Goal: Task Accomplishment & Management: Manage account settings

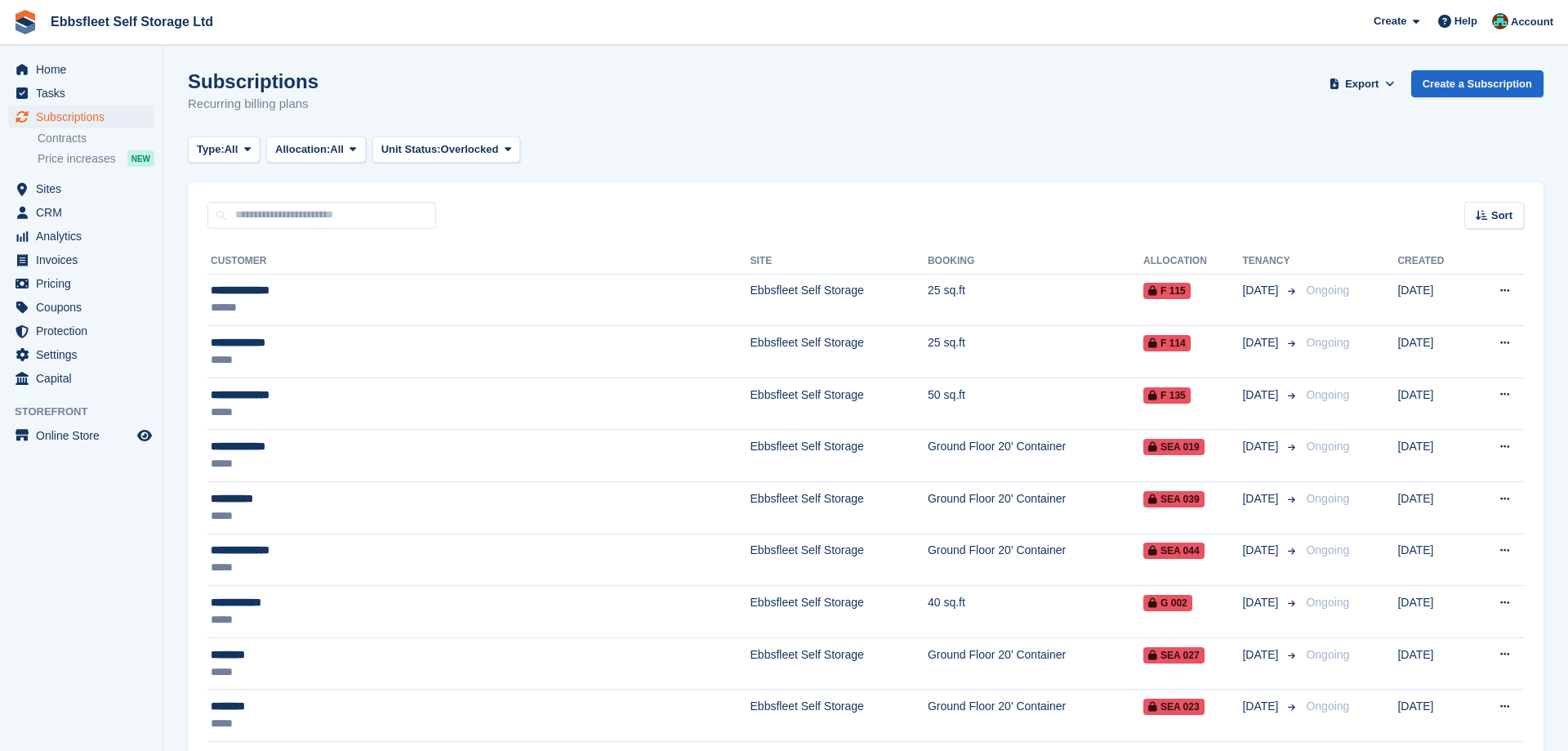
scroll to position [417, 0]
click at [65, 212] on span "CRM" at bounding box center [84, 212] width 98 height 23
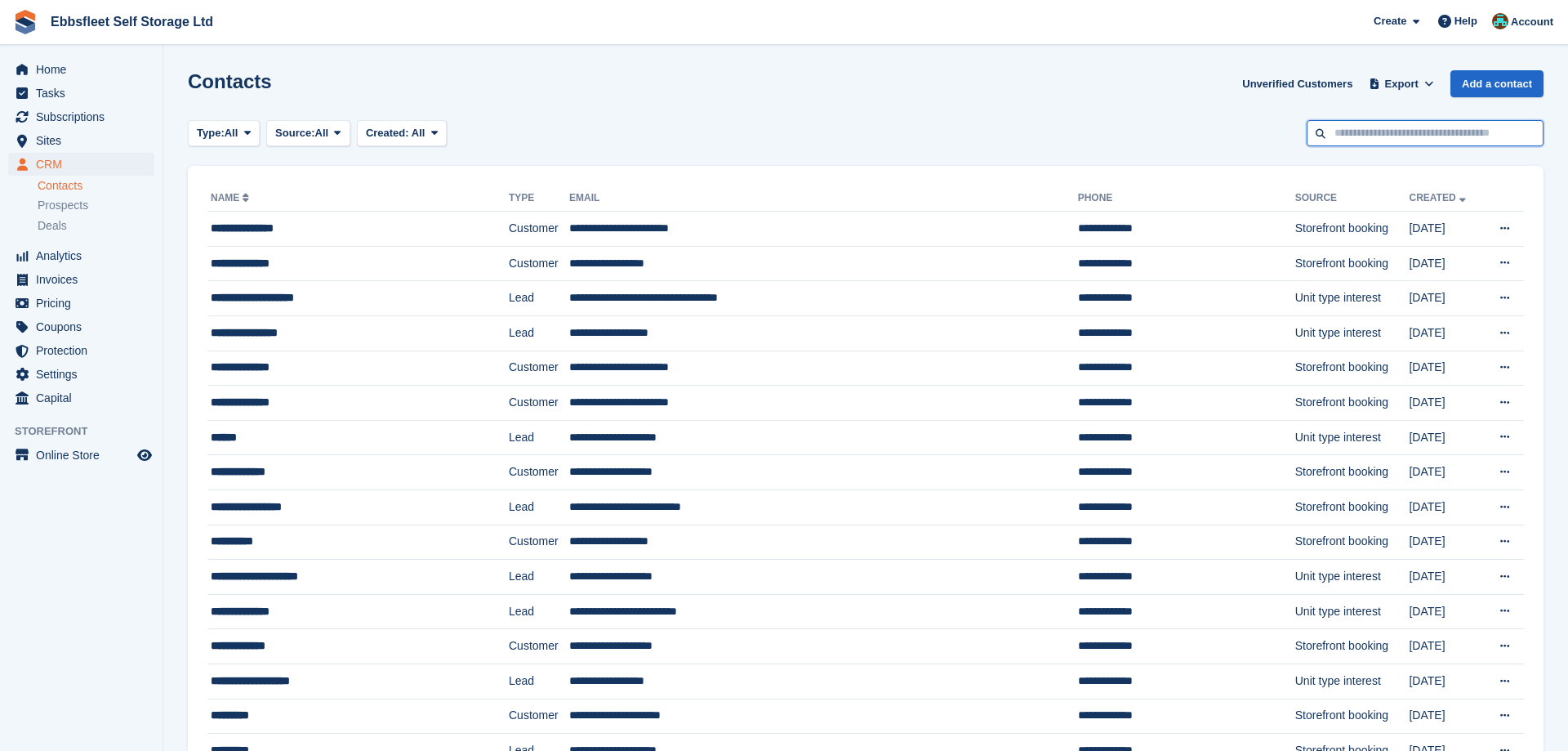
click at [1374, 135] on input "text" at bounding box center [1424, 133] width 236 height 27
type input "***"
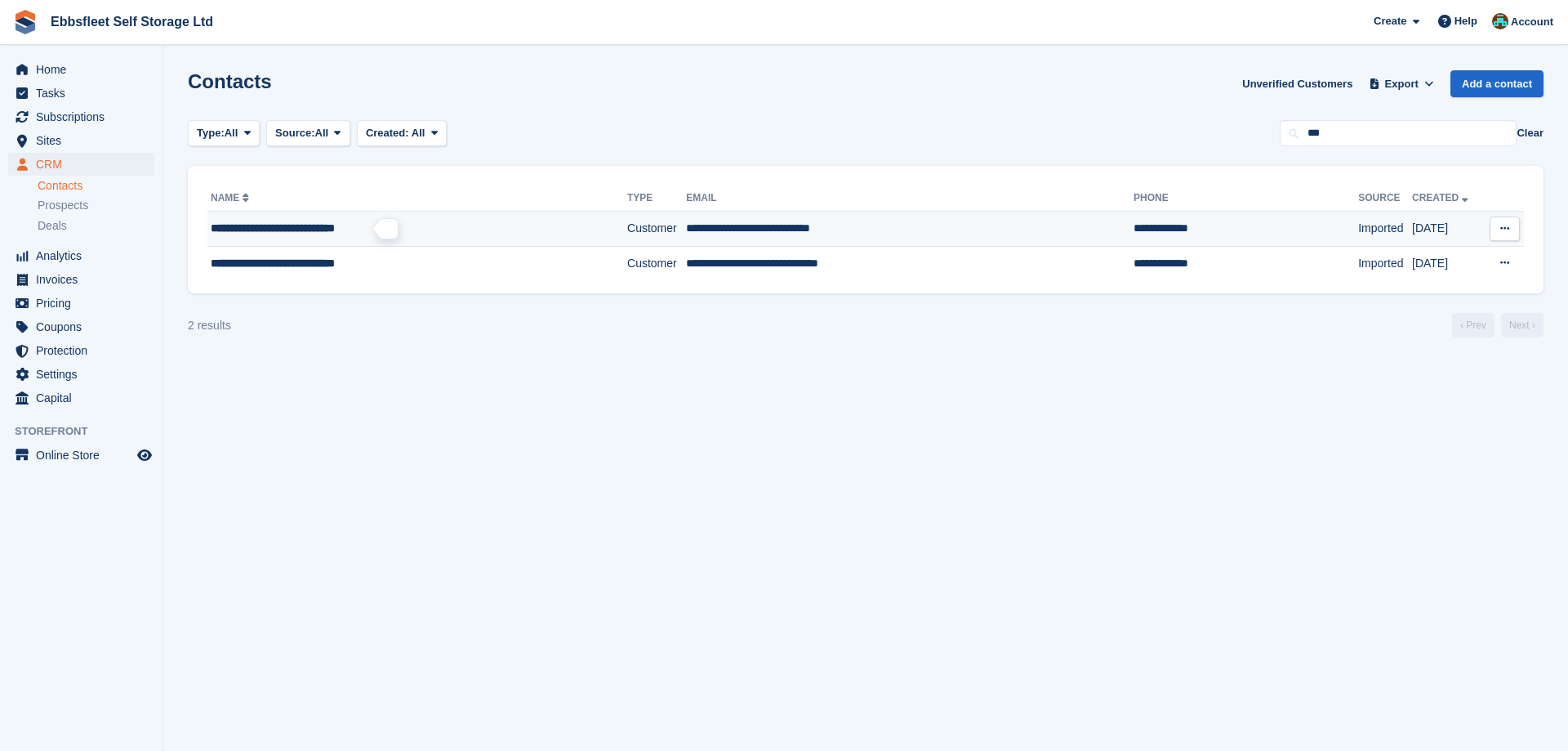
click at [277, 229] on span "**********" at bounding box center [272, 228] width 124 height 11
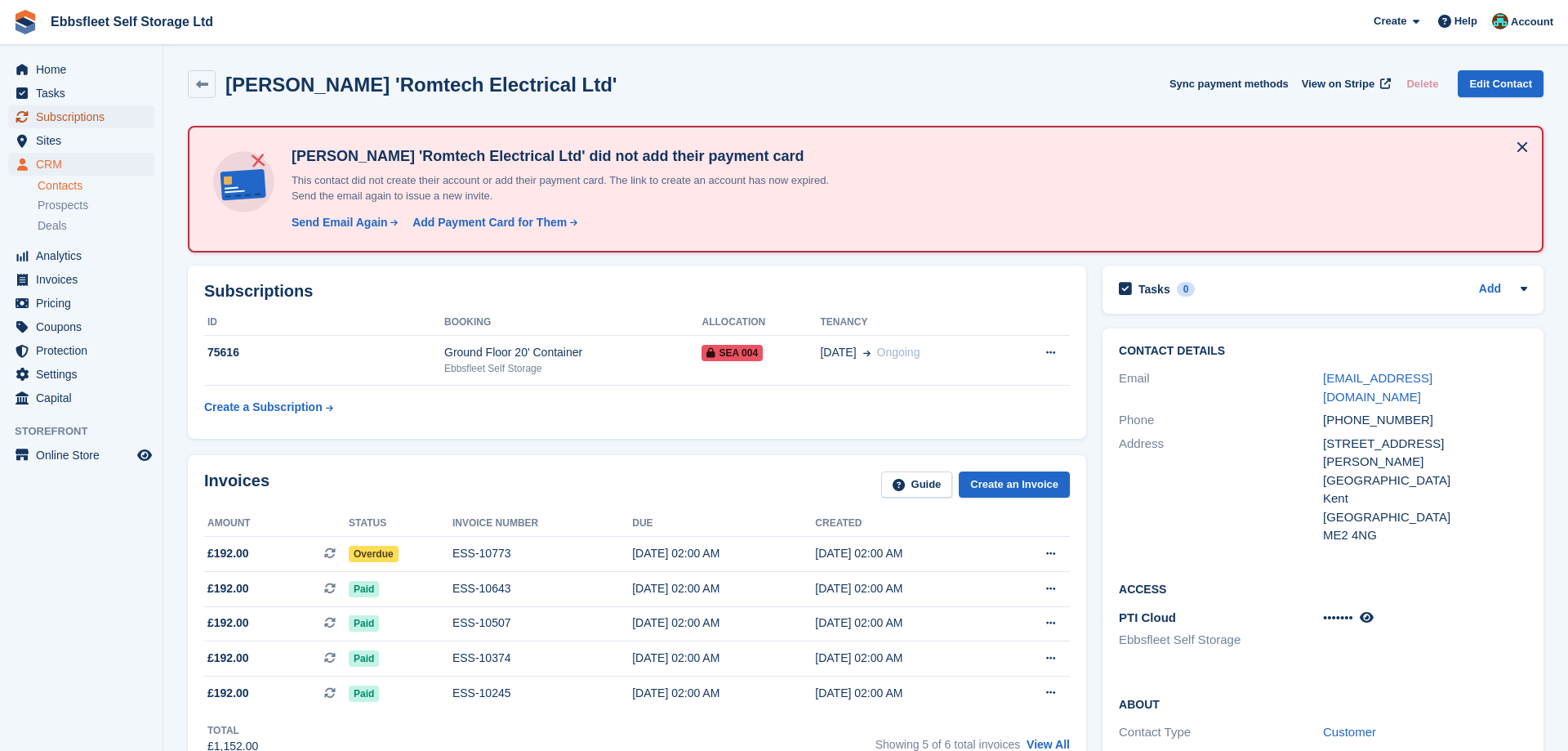
click at [91, 113] on span "Subscriptions" at bounding box center [84, 117] width 98 height 23
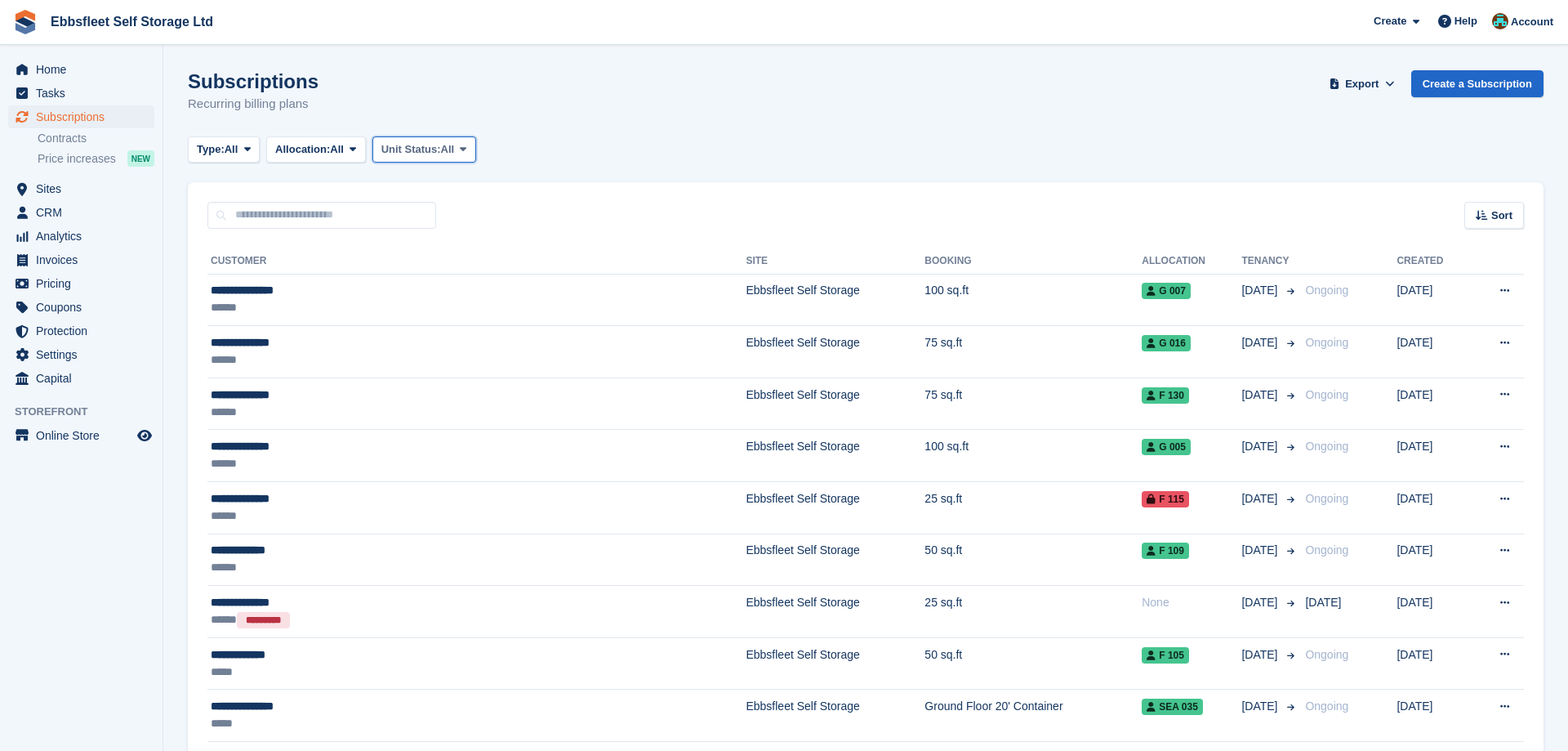
click at [469, 152] on span at bounding box center [462, 149] width 13 height 13
click at [429, 249] on link "Overlocked" at bounding box center [451, 247] width 142 height 29
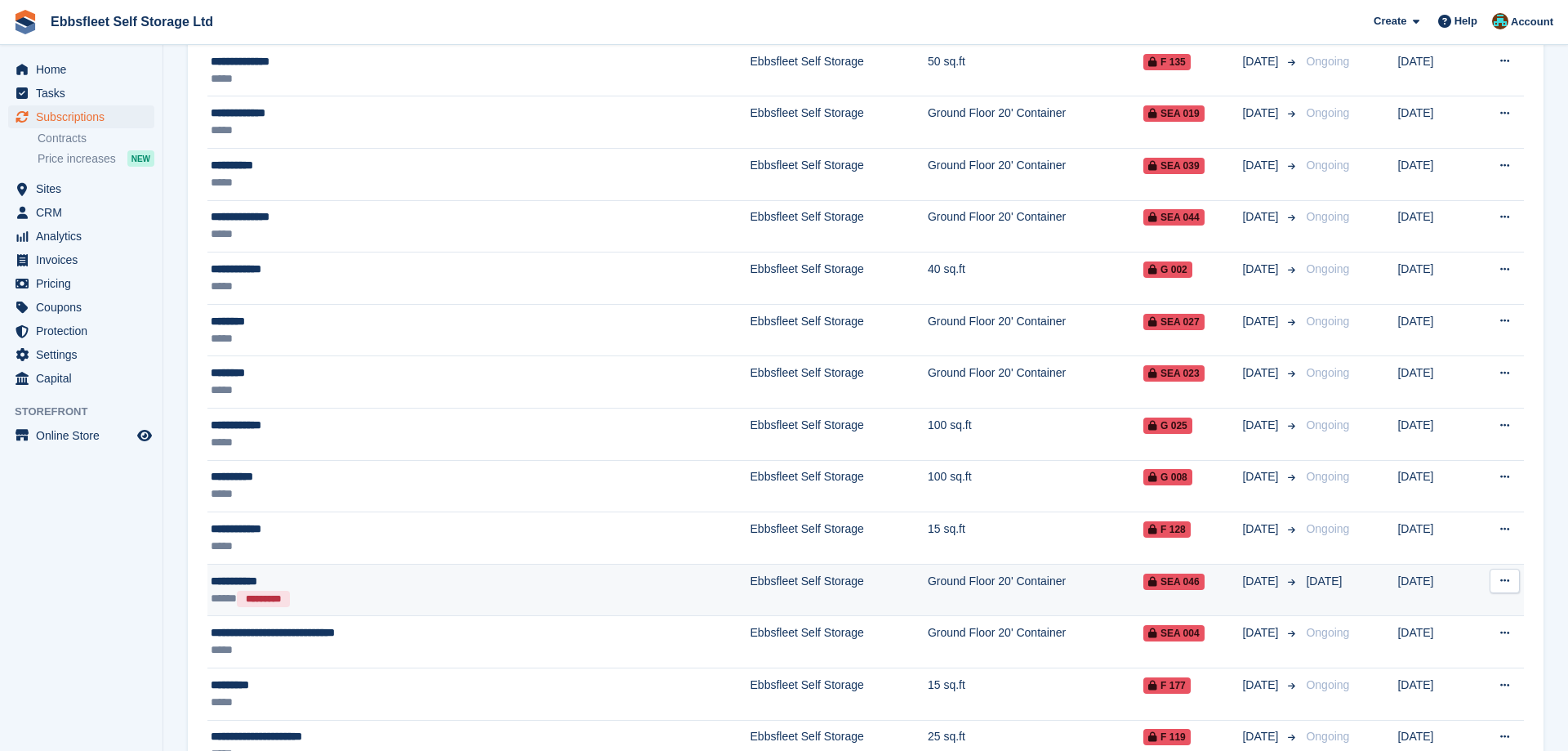
scroll to position [436, 0]
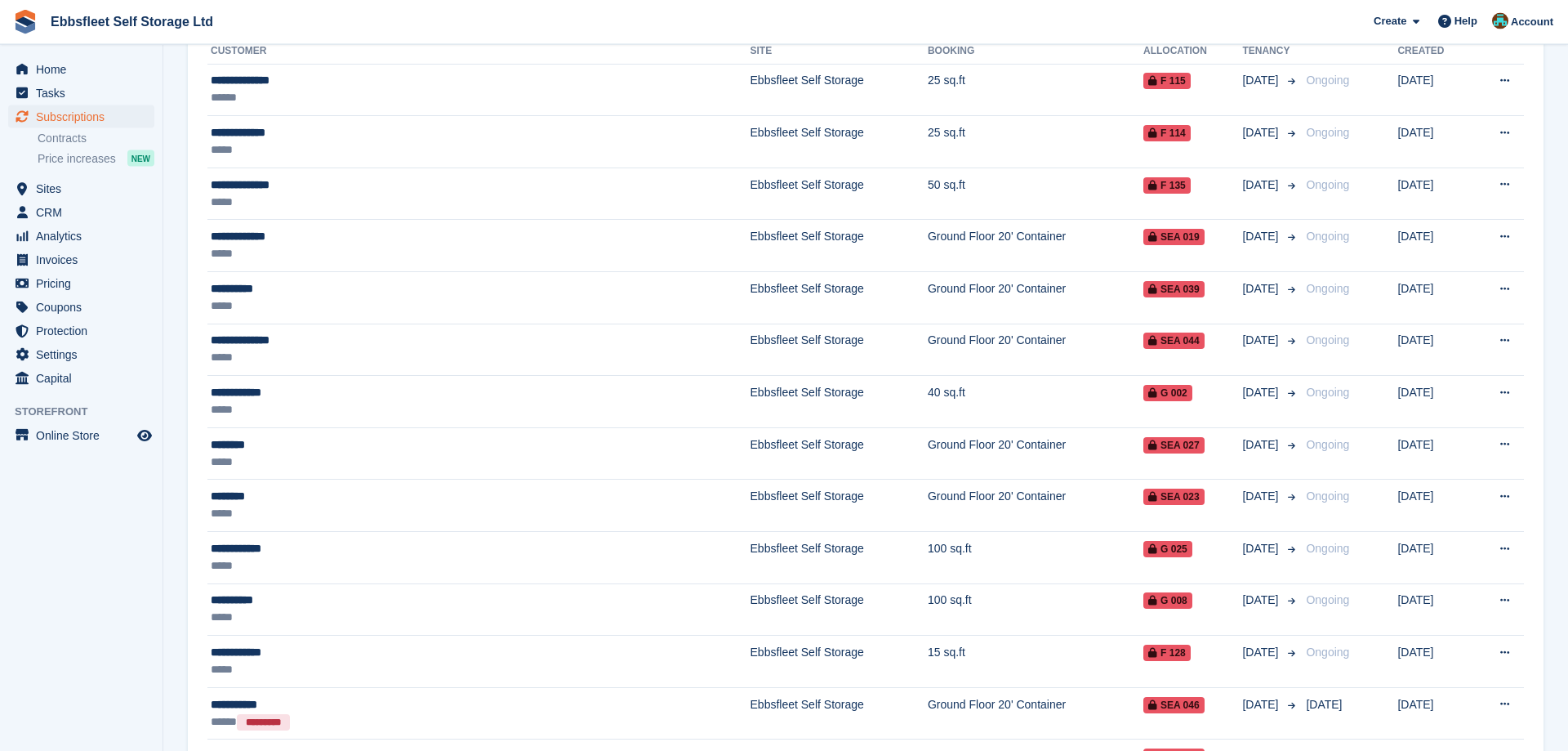
scroll to position [436, 0]
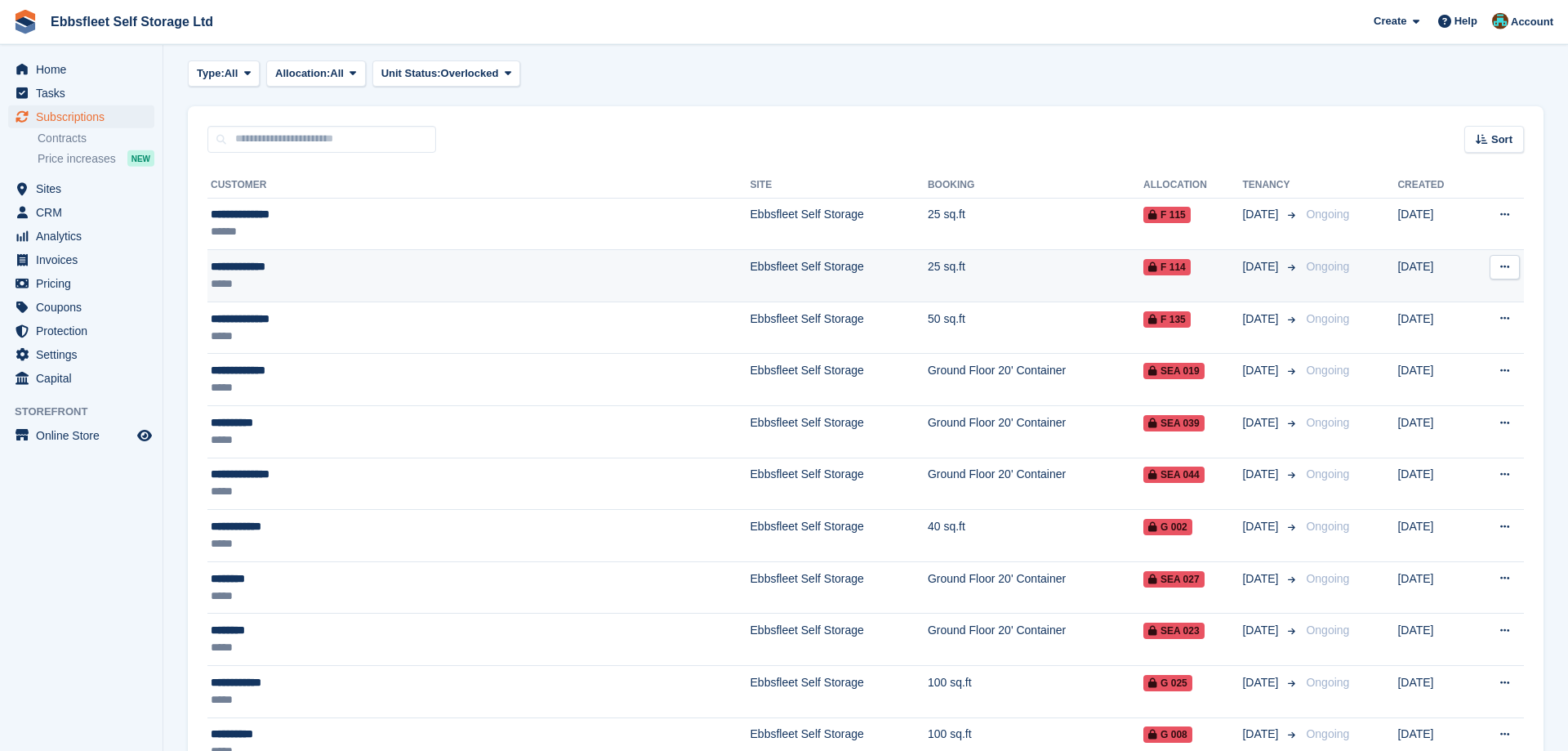
scroll to position [436, 0]
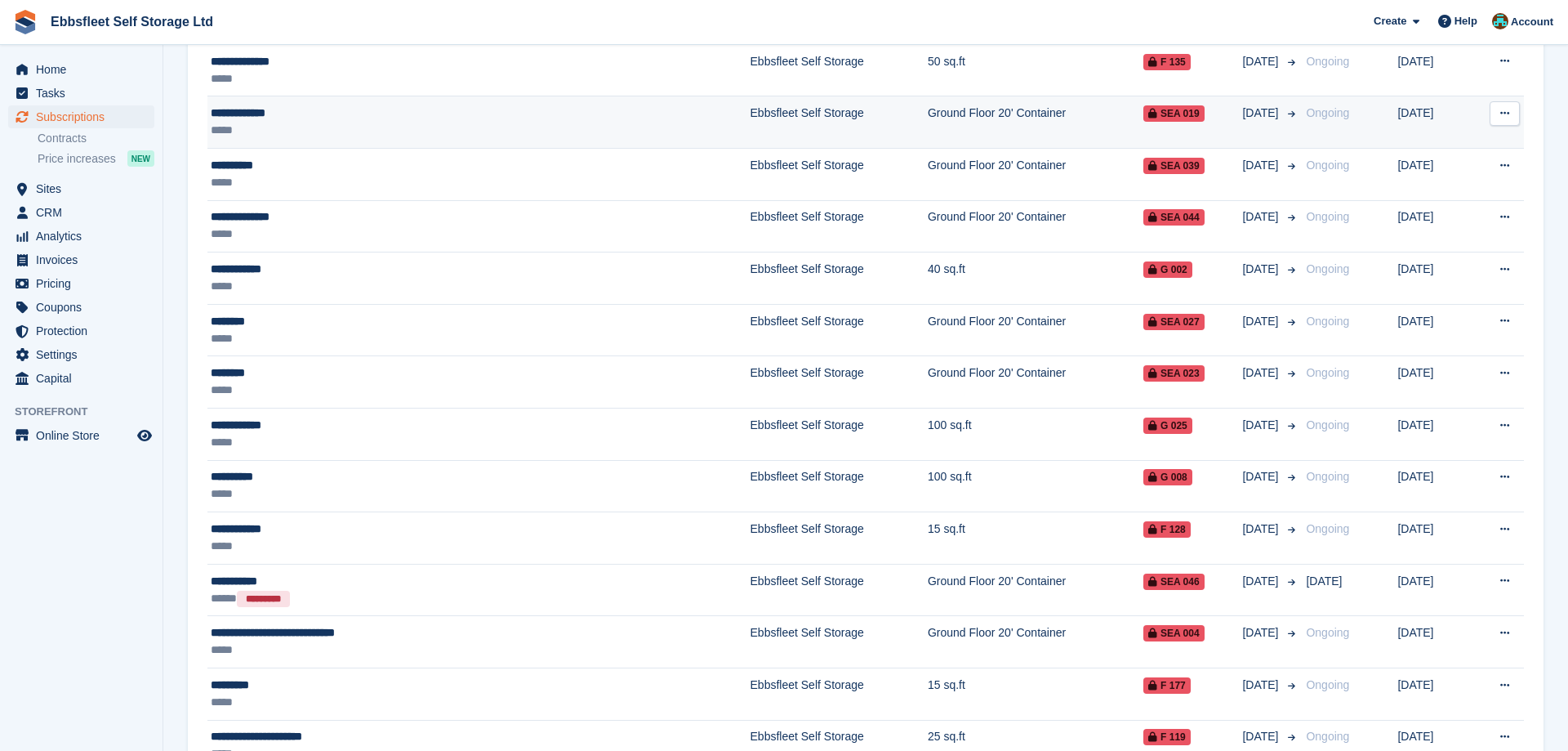
scroll to position [436, 0]
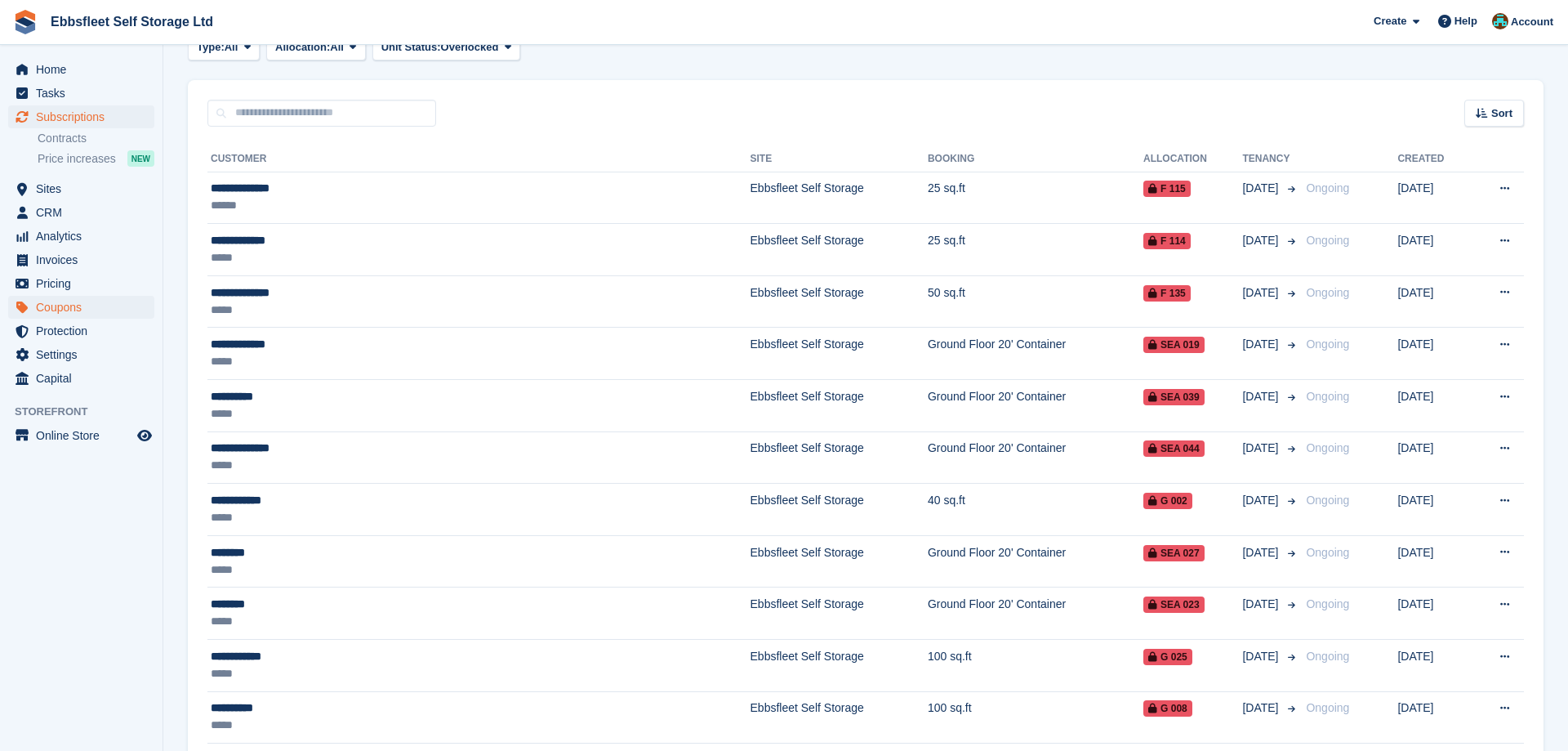
scroll to position [436, 0]
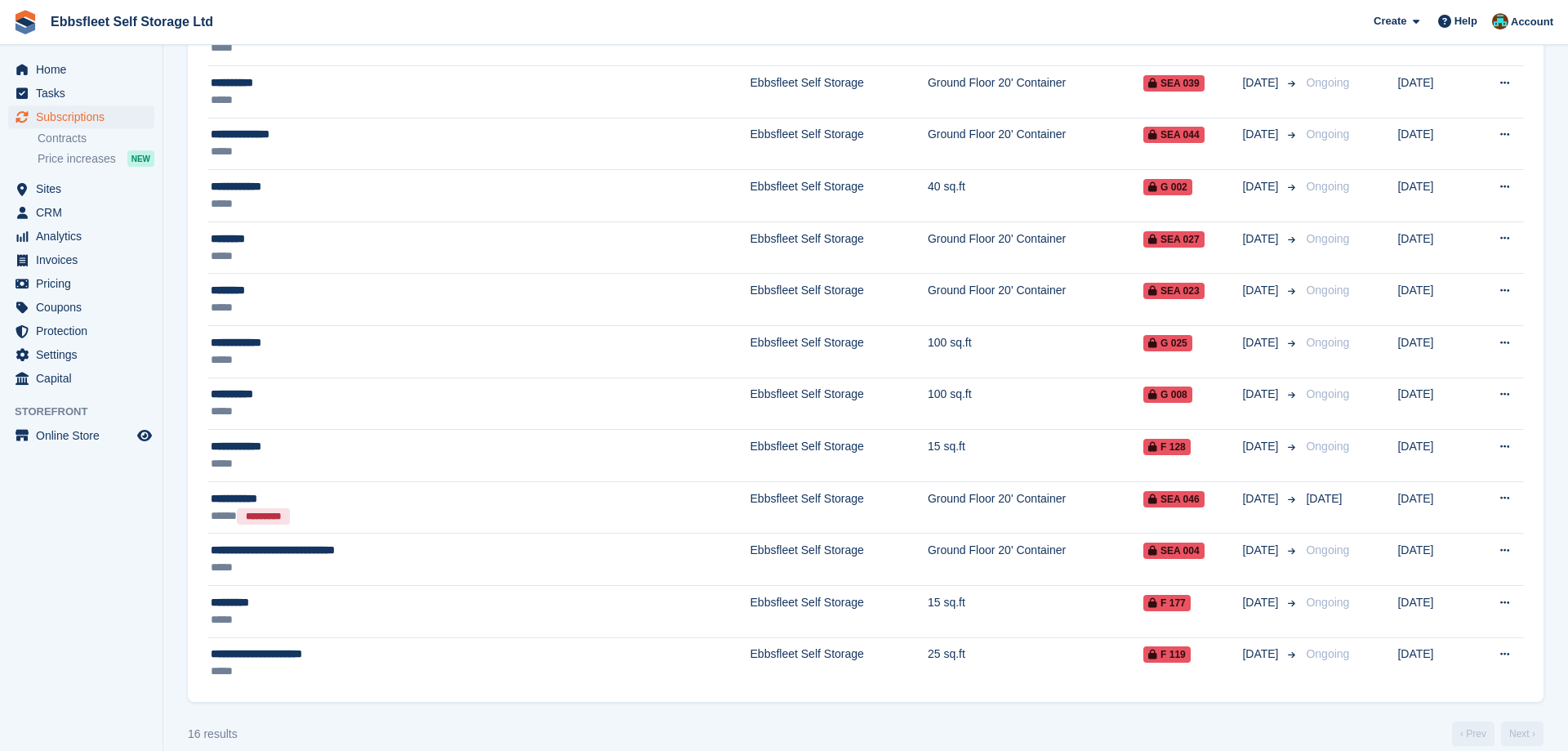
scroll to position [417, 0]
click at [85, 120] on span "Subscriptions" at bounding box center [84, 117] width 98 height 23
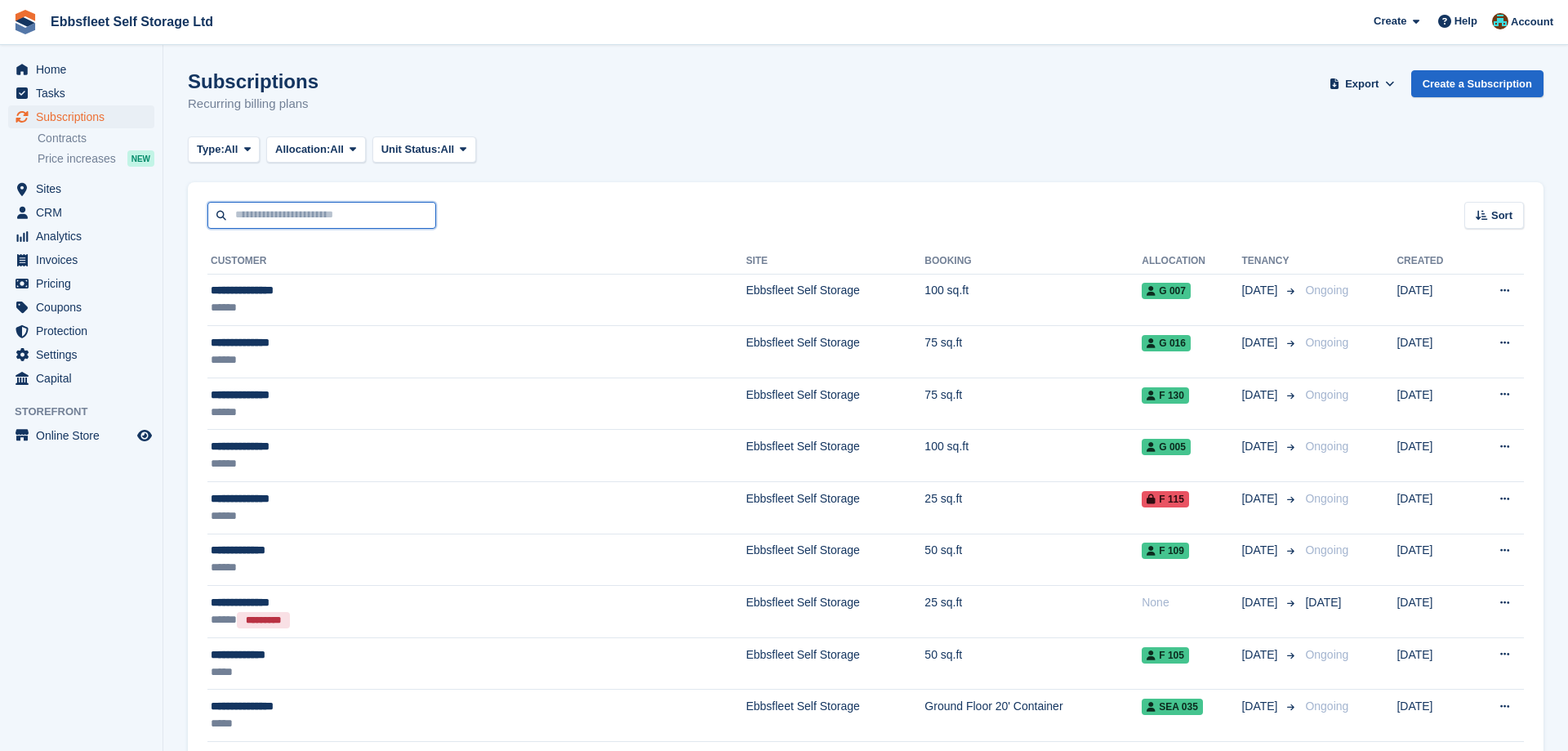
click at [304, 218] on input "text" at bounding box center [322, 215] width 229 height 27
type input "***"
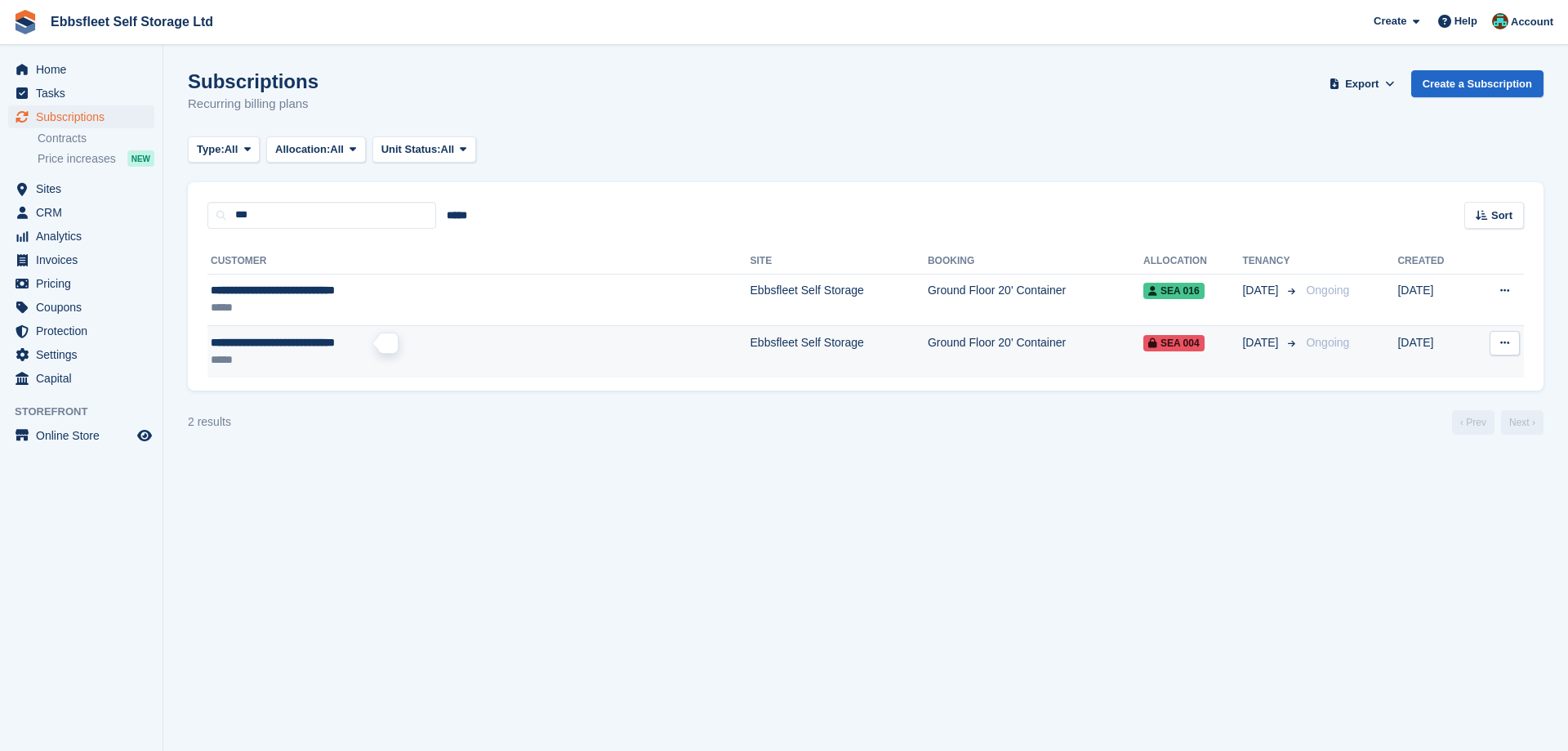
click at [315, 337] on span "**********" at bounding box center [272, 342] width 124 height 11
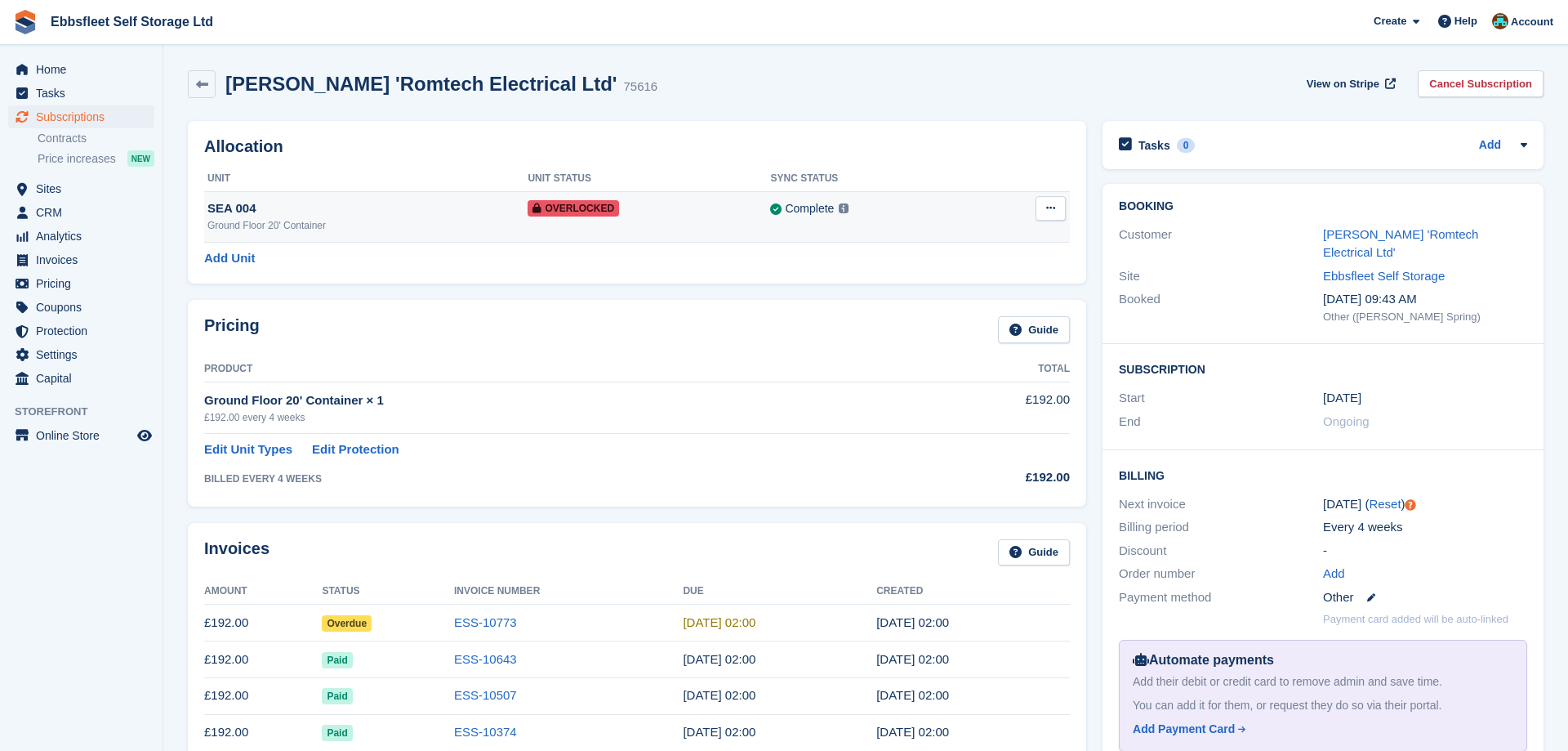
click at [1058, 207] on button at bounding box center [1050, 208] width 30 height 24
click at [997, 243] on p "Remove Overlock" at bounding box center [987, 240] width 142 height 22
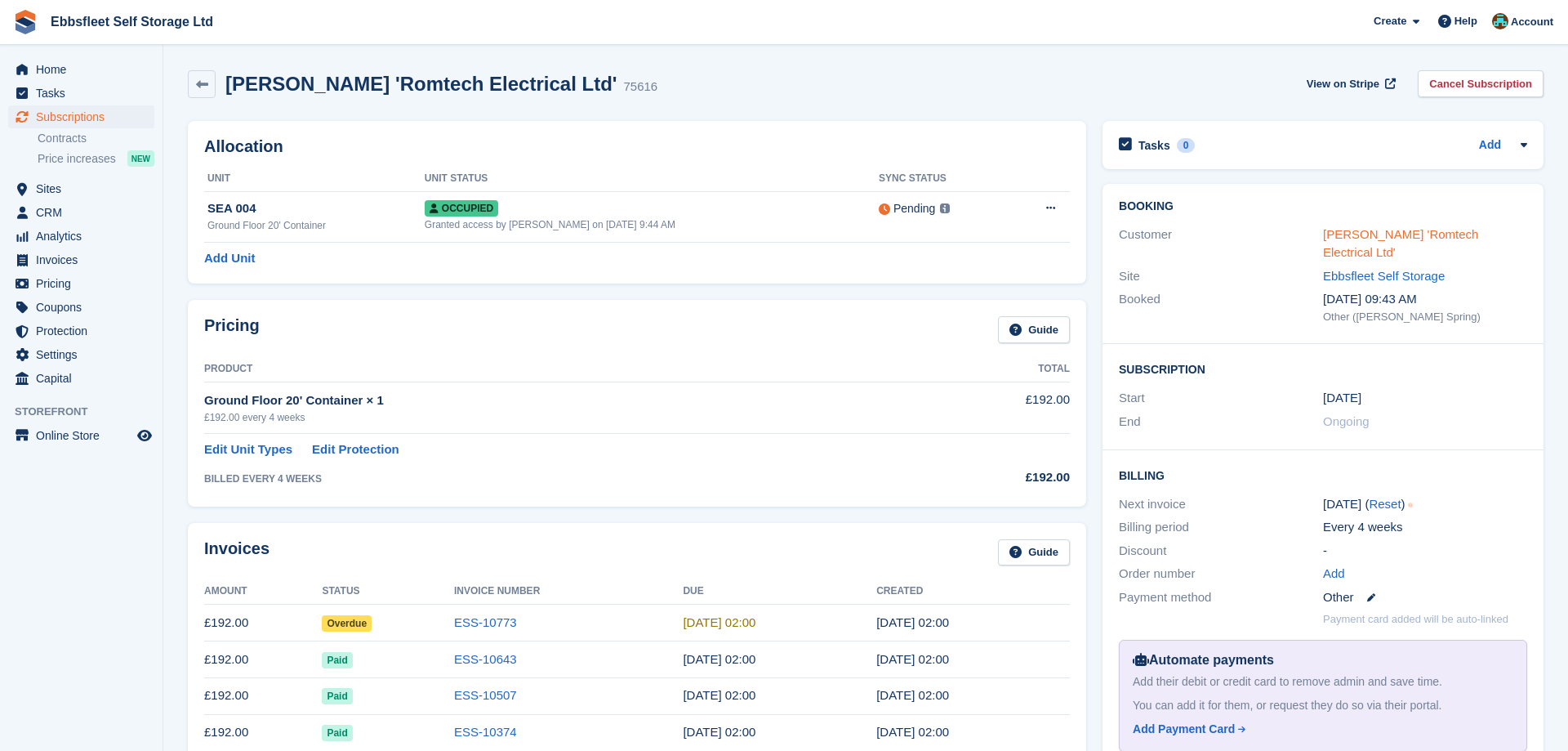
click at [1401, 231] on link "[PERSON_NAME] 'Romtech Electrical Ltd'" at bounding box center [1400, 243] width 155 height 33
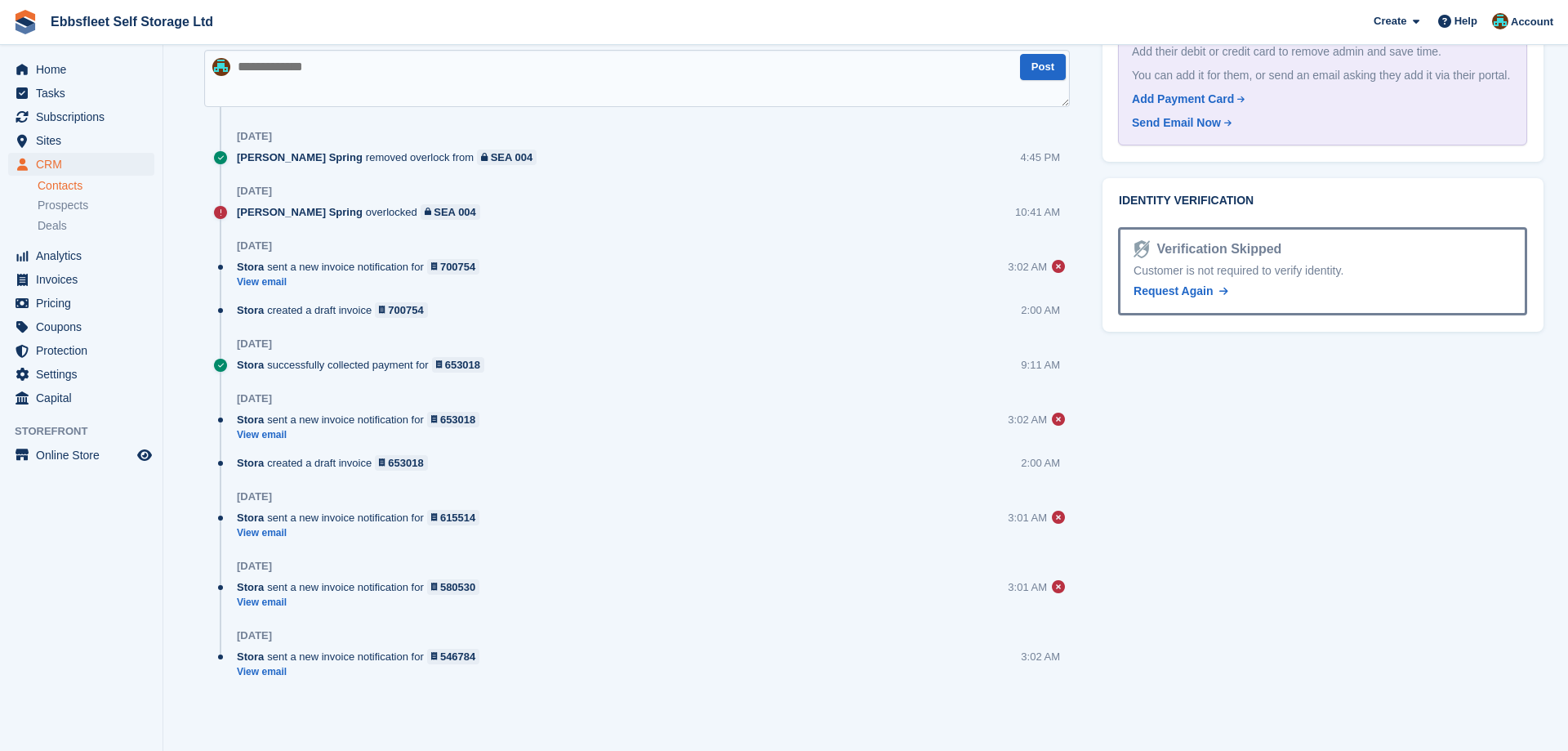
scroll to position [661, 0]
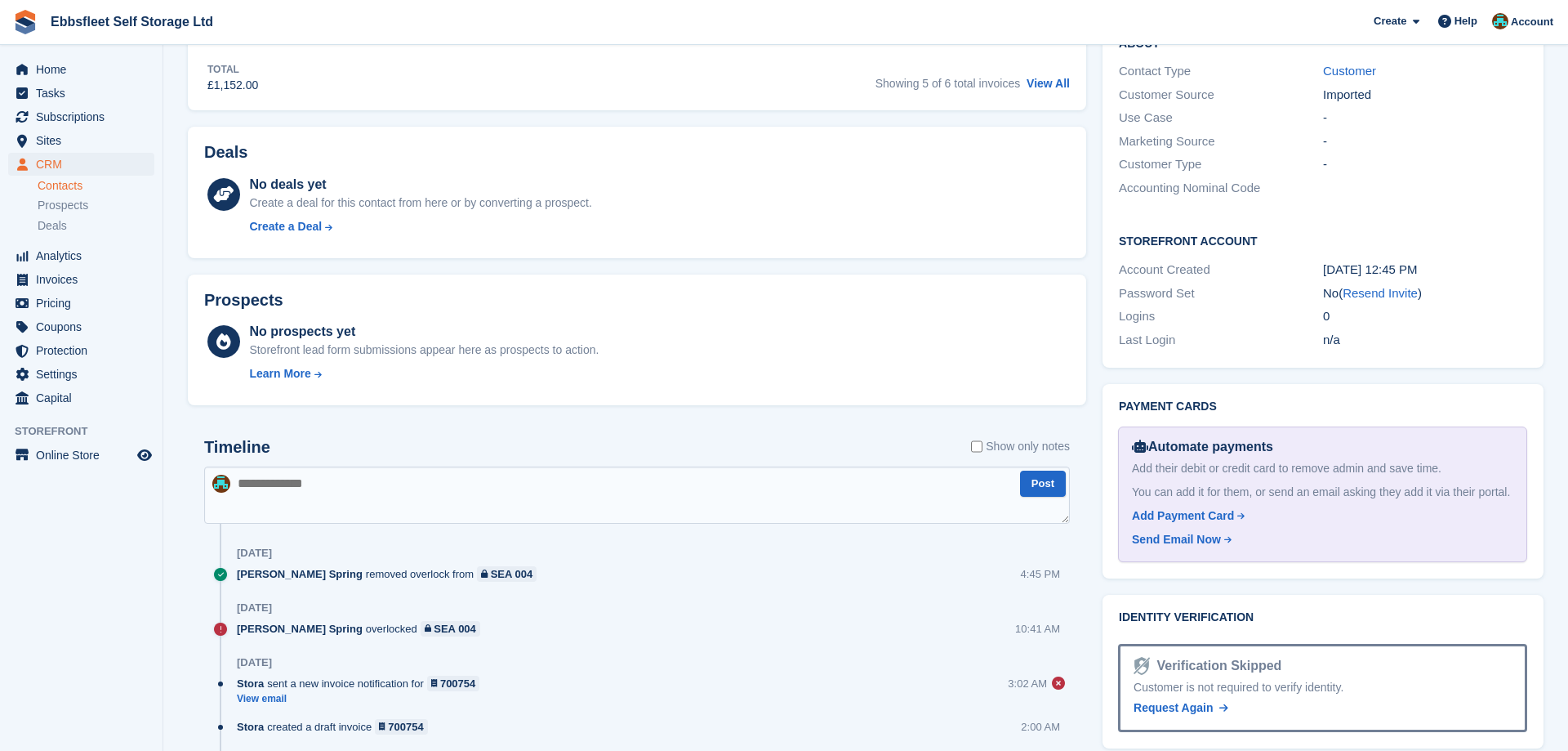
click at [313, 485] on textarea at bounding box center [637, 495] width 866 height 57
type textarea "**********"
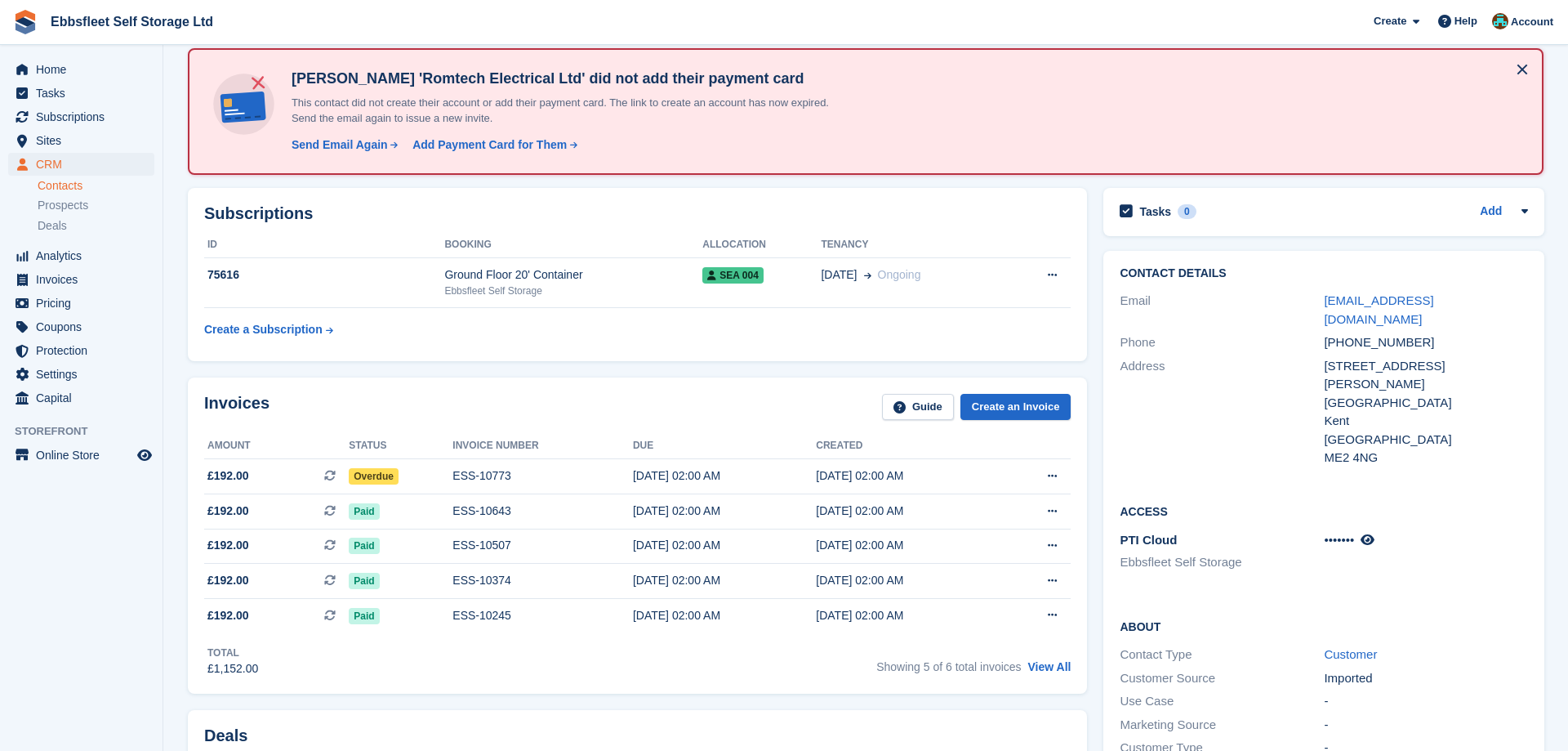
scroll to position [0, 0]
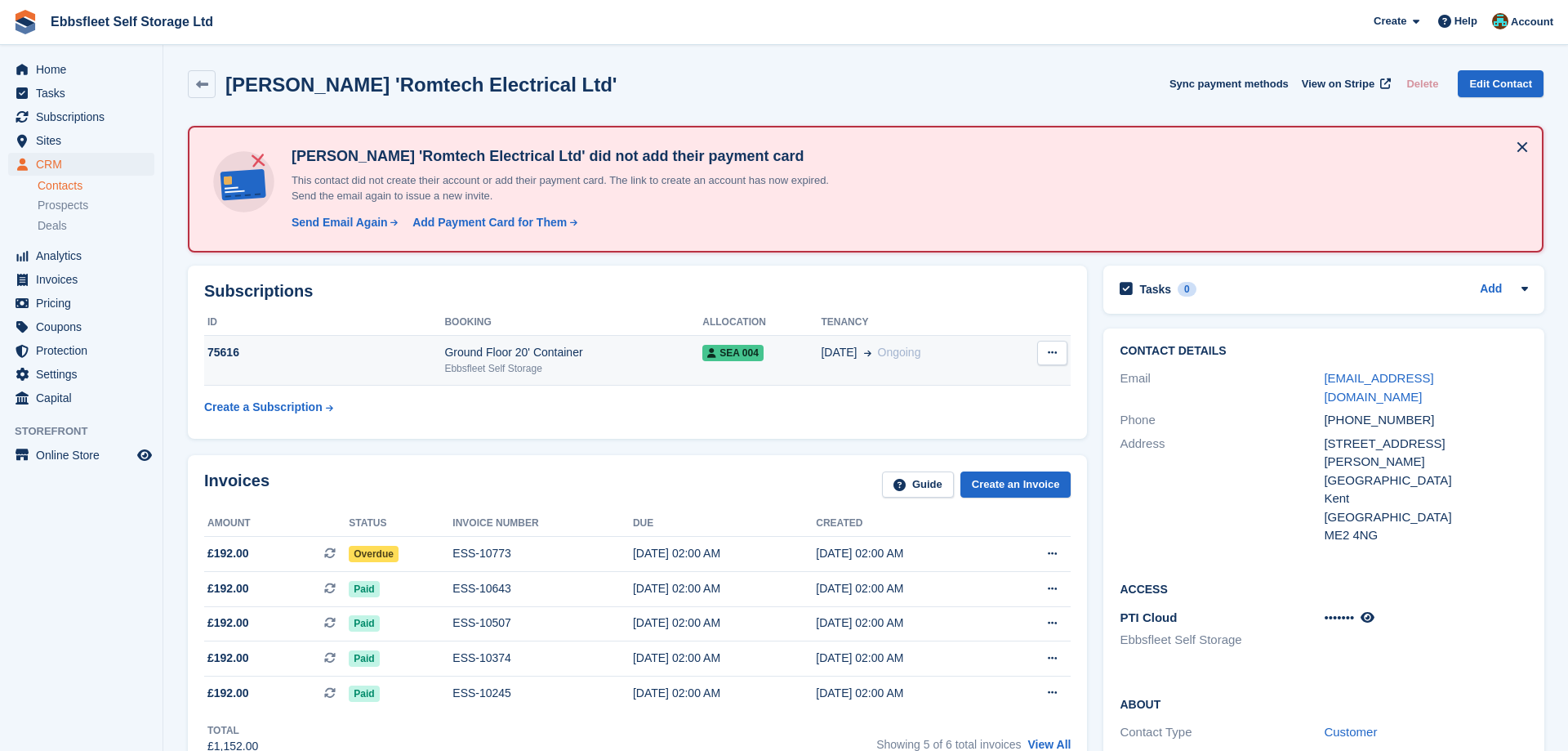
click at [236, 352] on div "75616" at bounding box center [324, 353] width 240 height 17
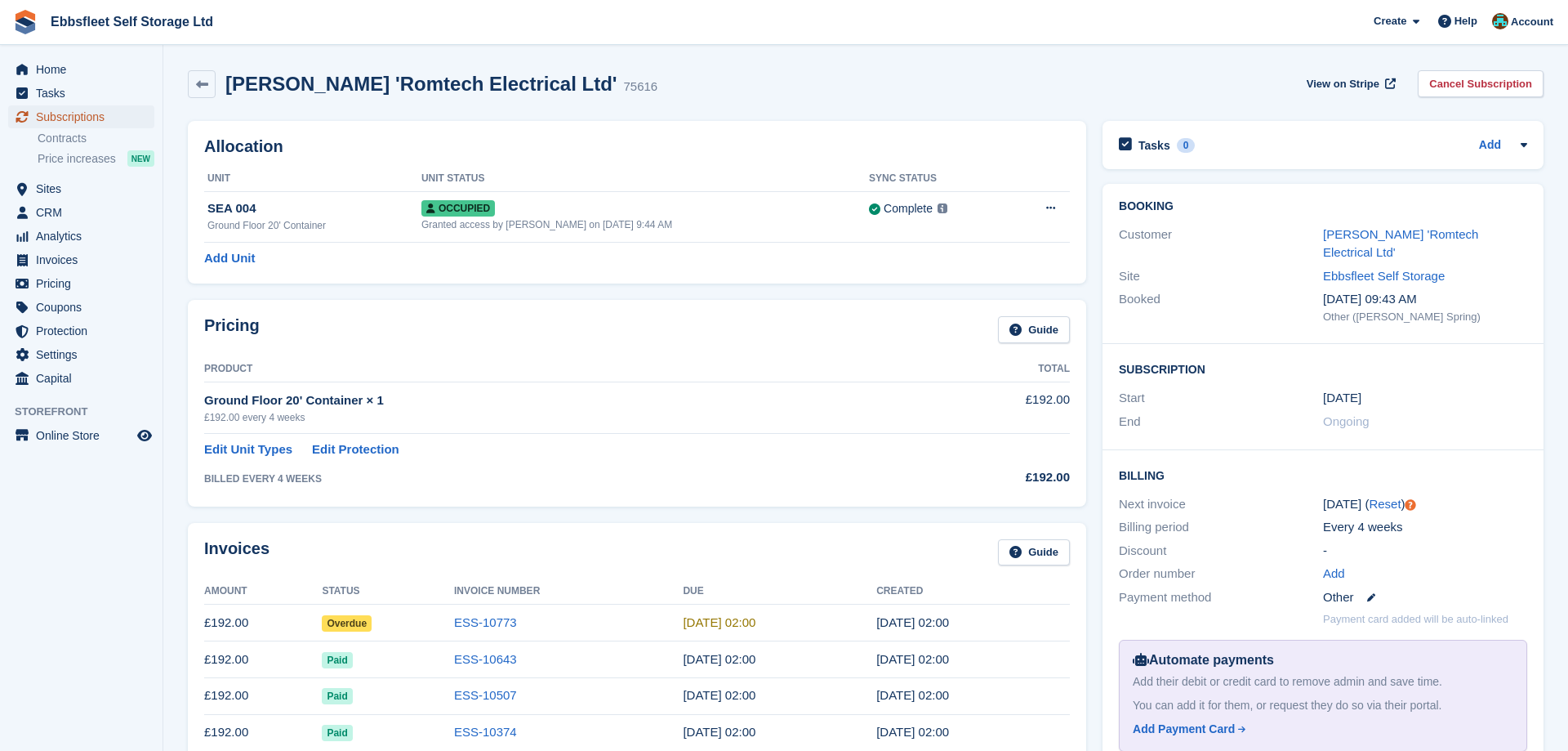
click at [103, 118] on span "Subscriptions" at bounding box center [84, 117] width 98 height 23
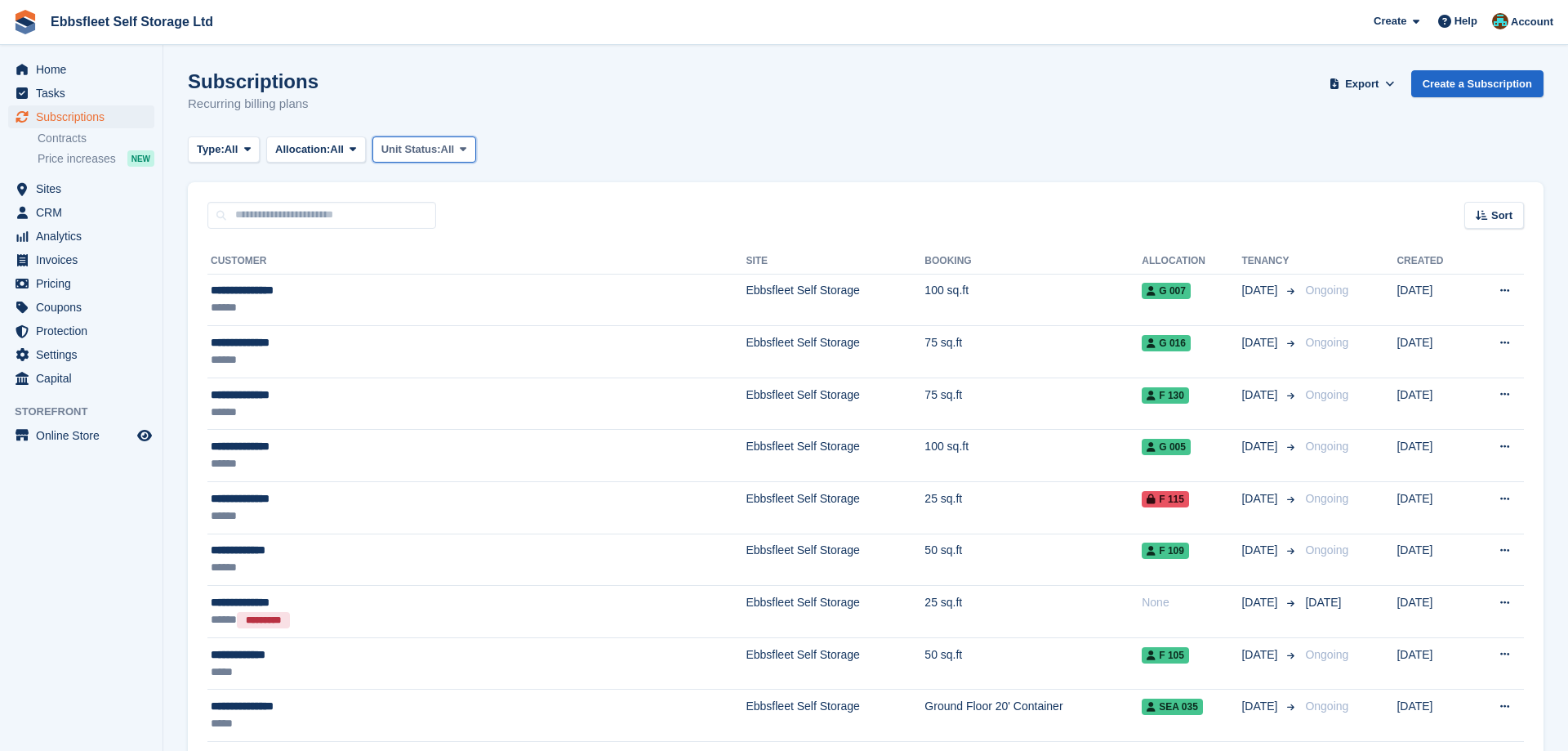
click at [466, 146] on icon at bounding box center [463, 149] width 7 height 10
click at [440, 245] on link "Overlocked" at bounding box center [451, 247] width 142 height 29
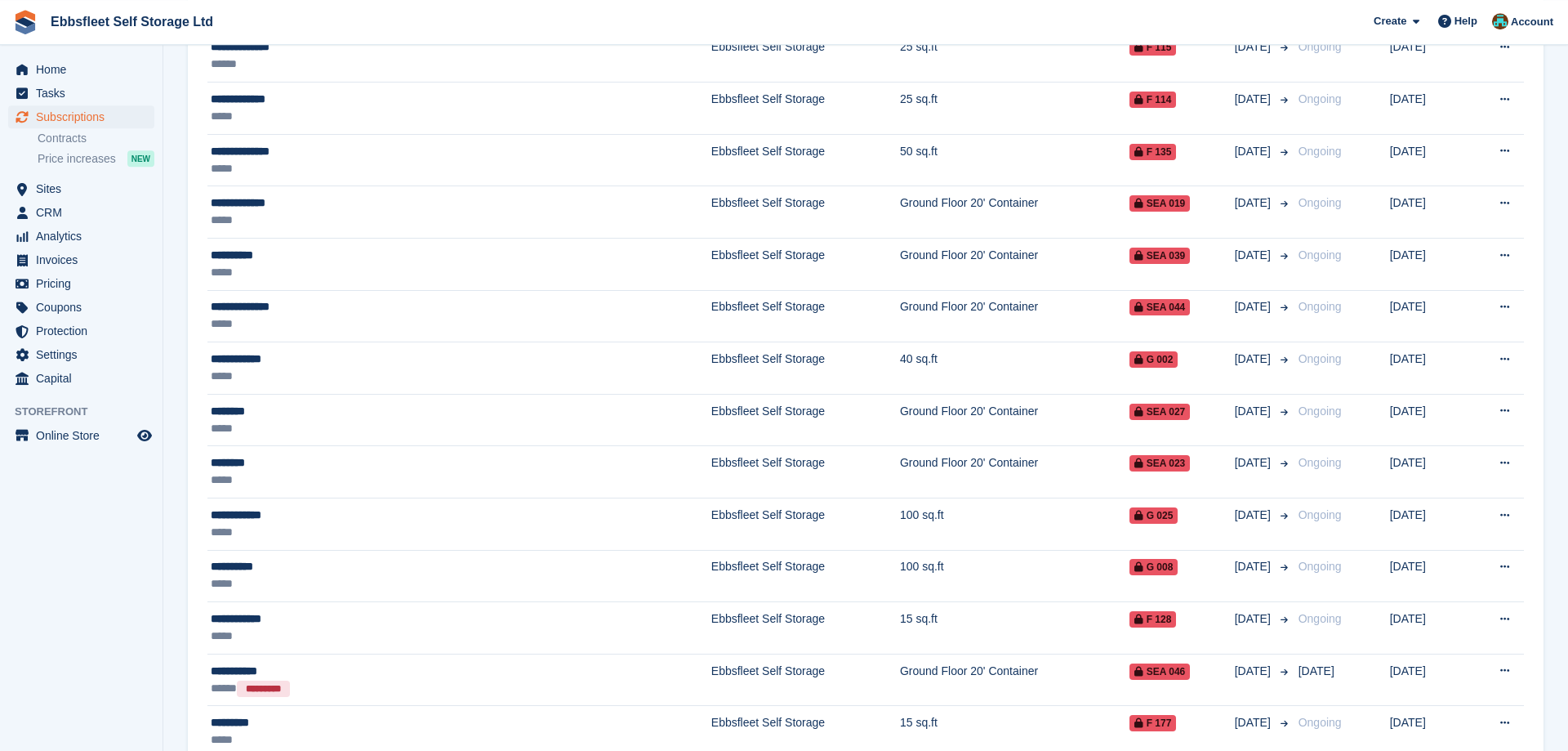
scroll to position [217, 0]
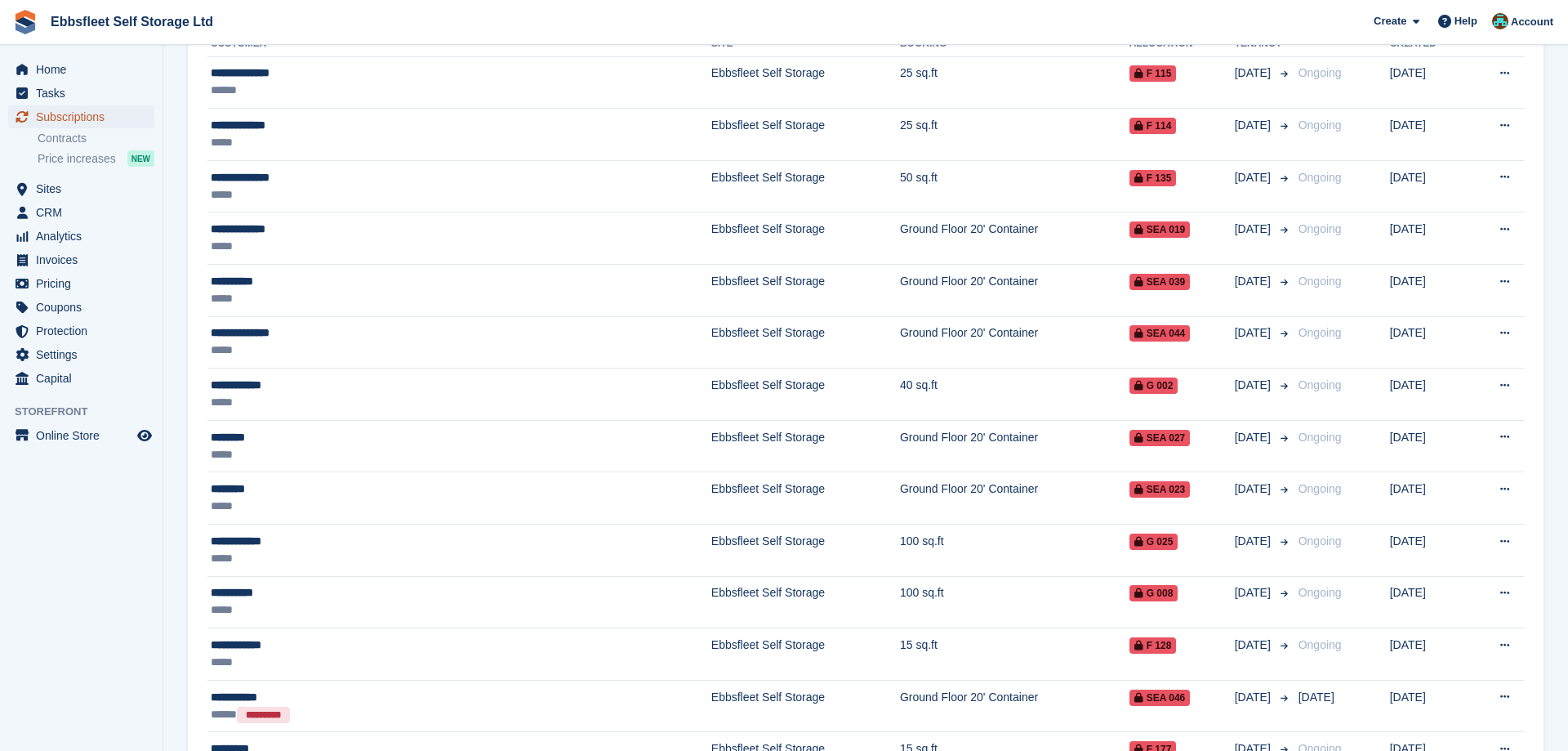
click at [122, 120] on span "Subscriptions" at bounding box center [84, 117] width 98 height 23
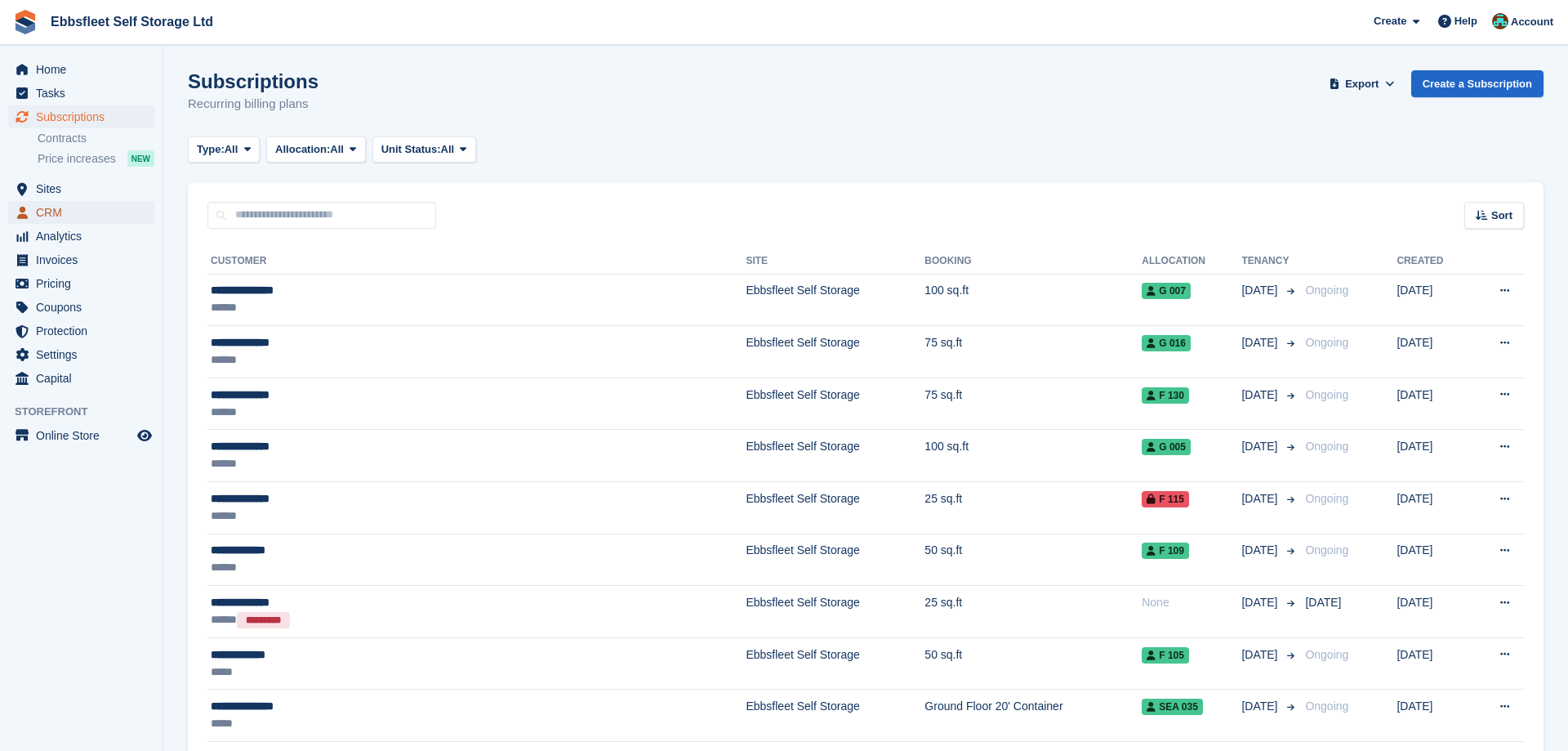
click at [69, 204] on span "CRM" at bounding box center [84, 212] width 98 height 23
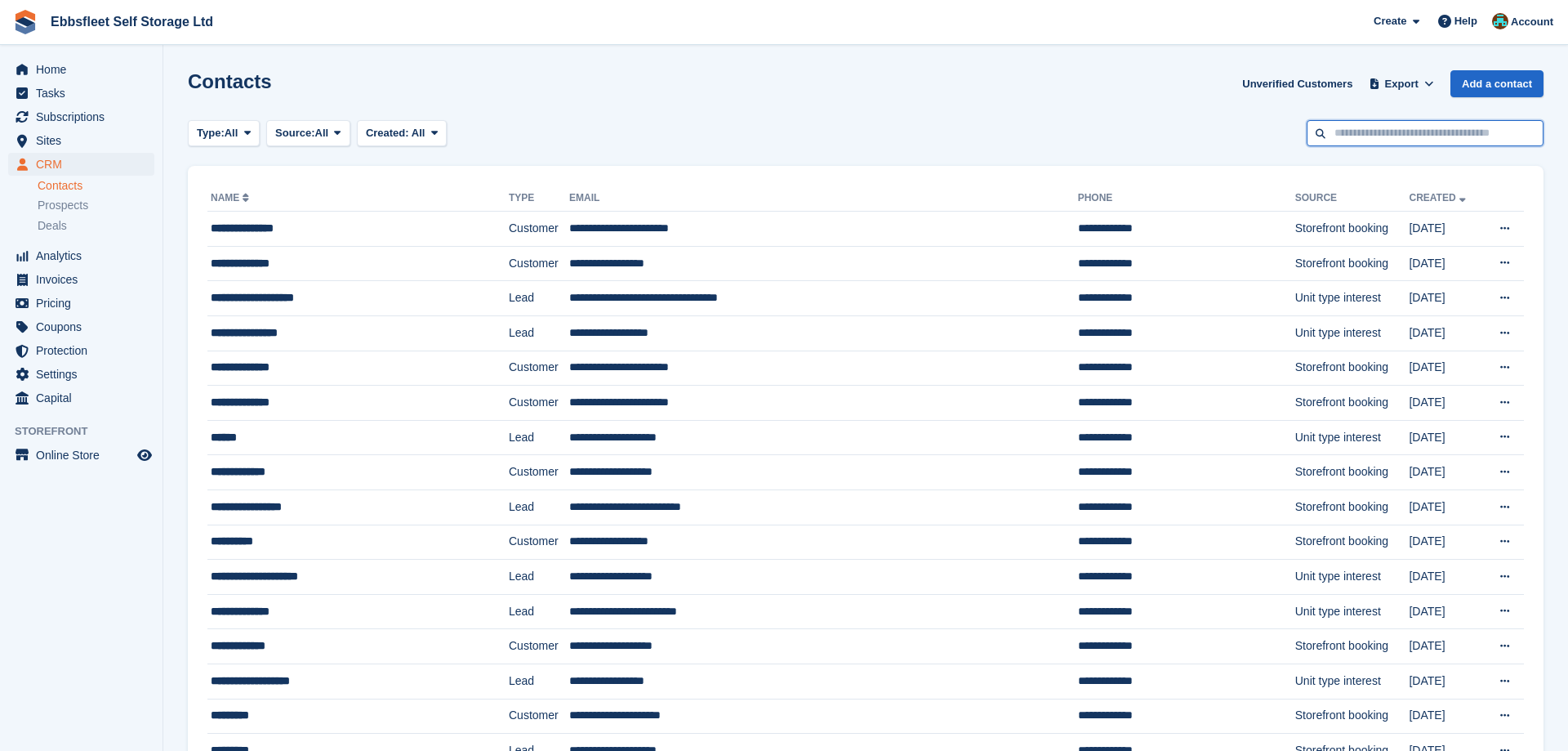
click at [1401, 130] on input "text" at bounding box center [1424, 133] width 236 height 27
type input "*******"
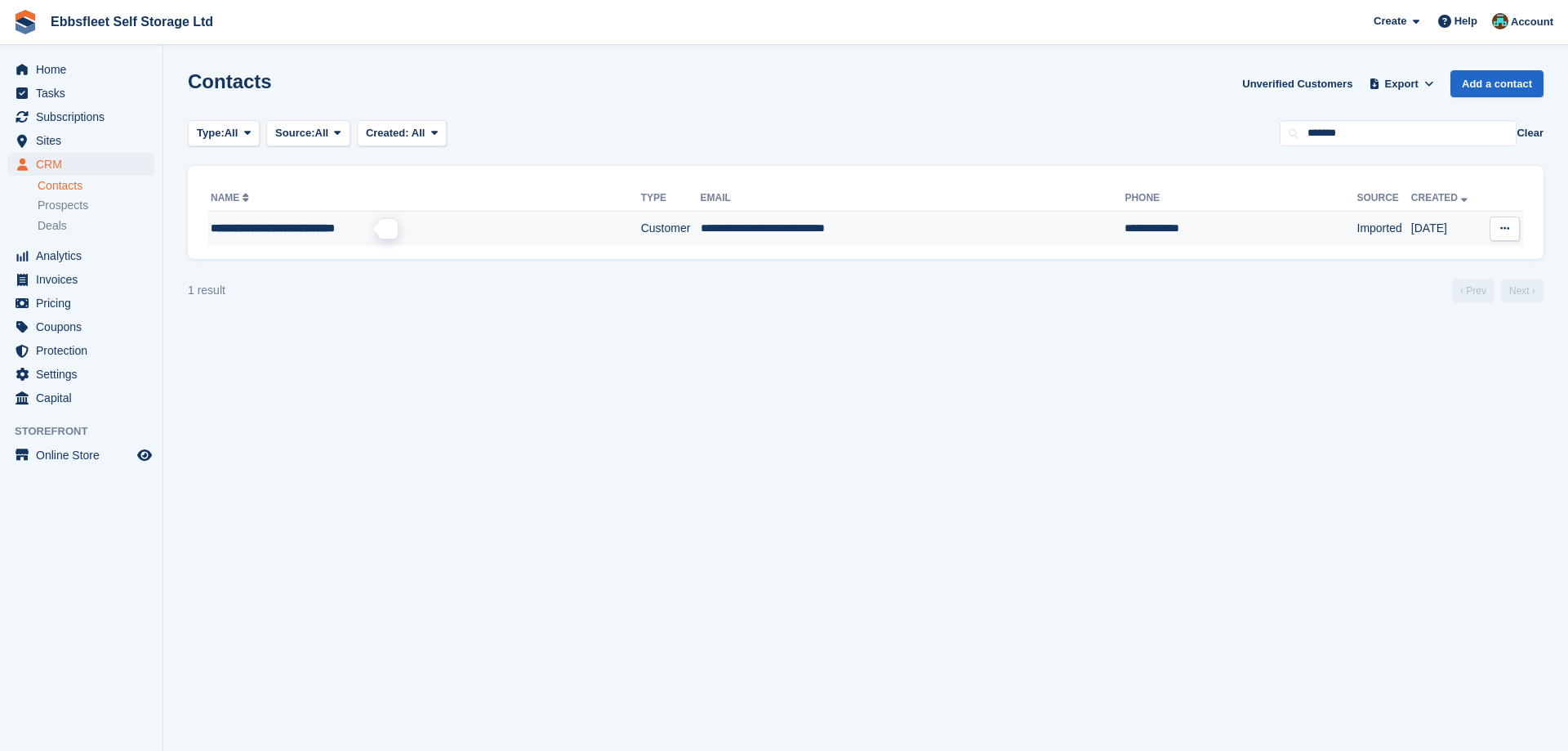
click at [289, 225] on span "**********" at bounding box center [272, 228] width 124 height 11
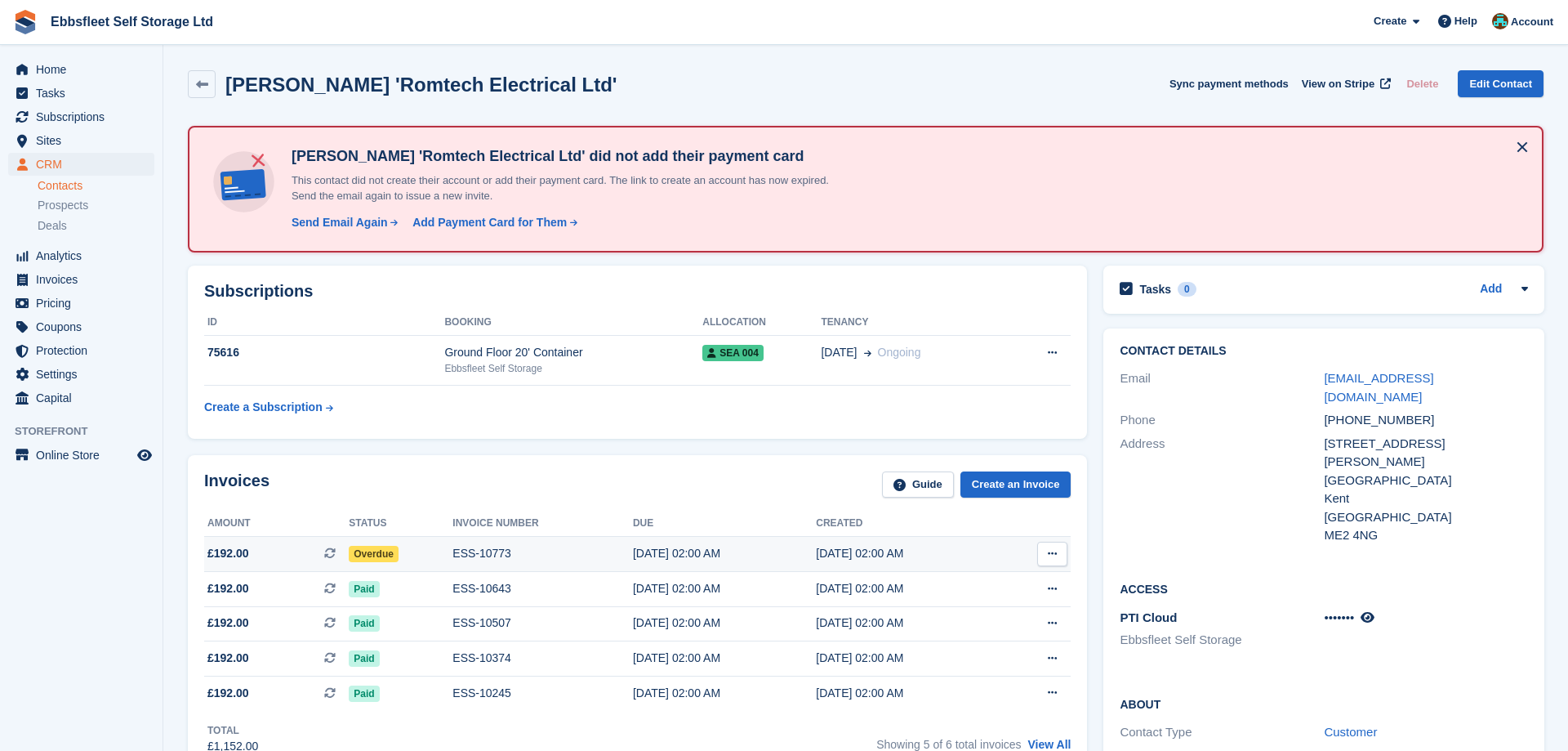
click at [473, 552] on div "ESS-10773" at bounding box center [542, 554] width 180 height 17
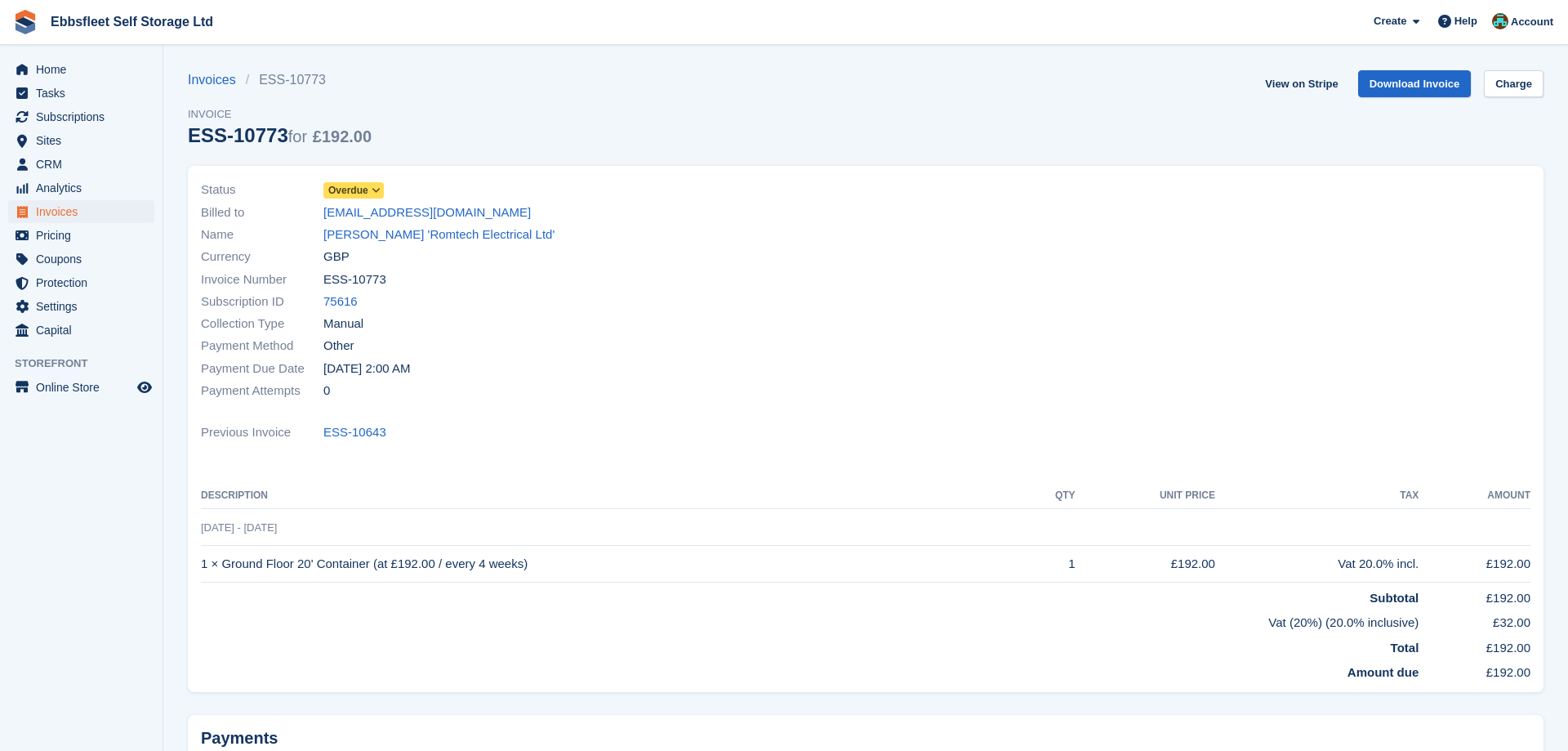
click at [378, 185] on span at bounding box center [376, 190] width 13 height 13
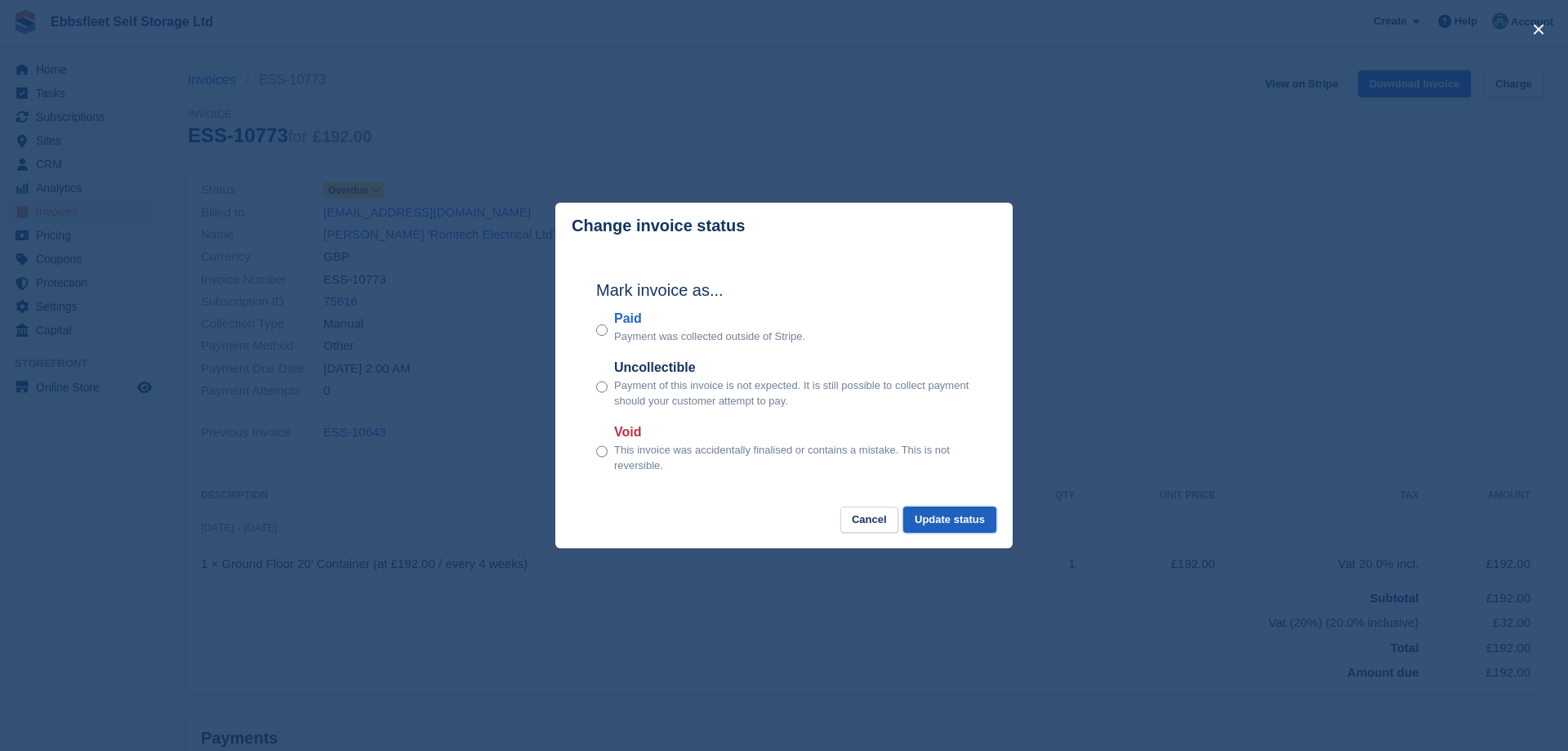
click at [941, 515] on button "Update status" at bounding box center [950, 520] width 94 height 27
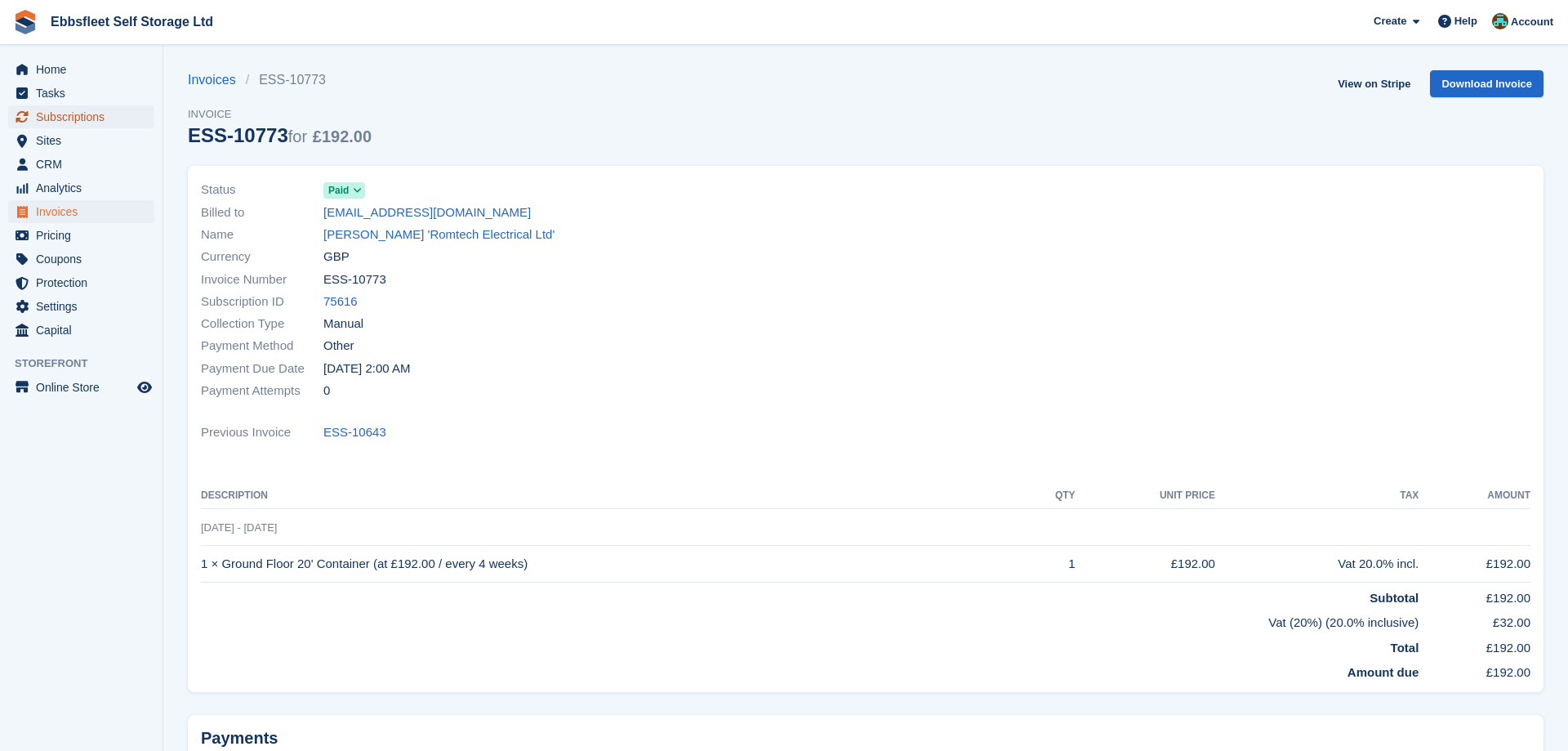
click at [92, 118] on span "Subscriptions" at bounding box center [84, 117] width 98 height 23
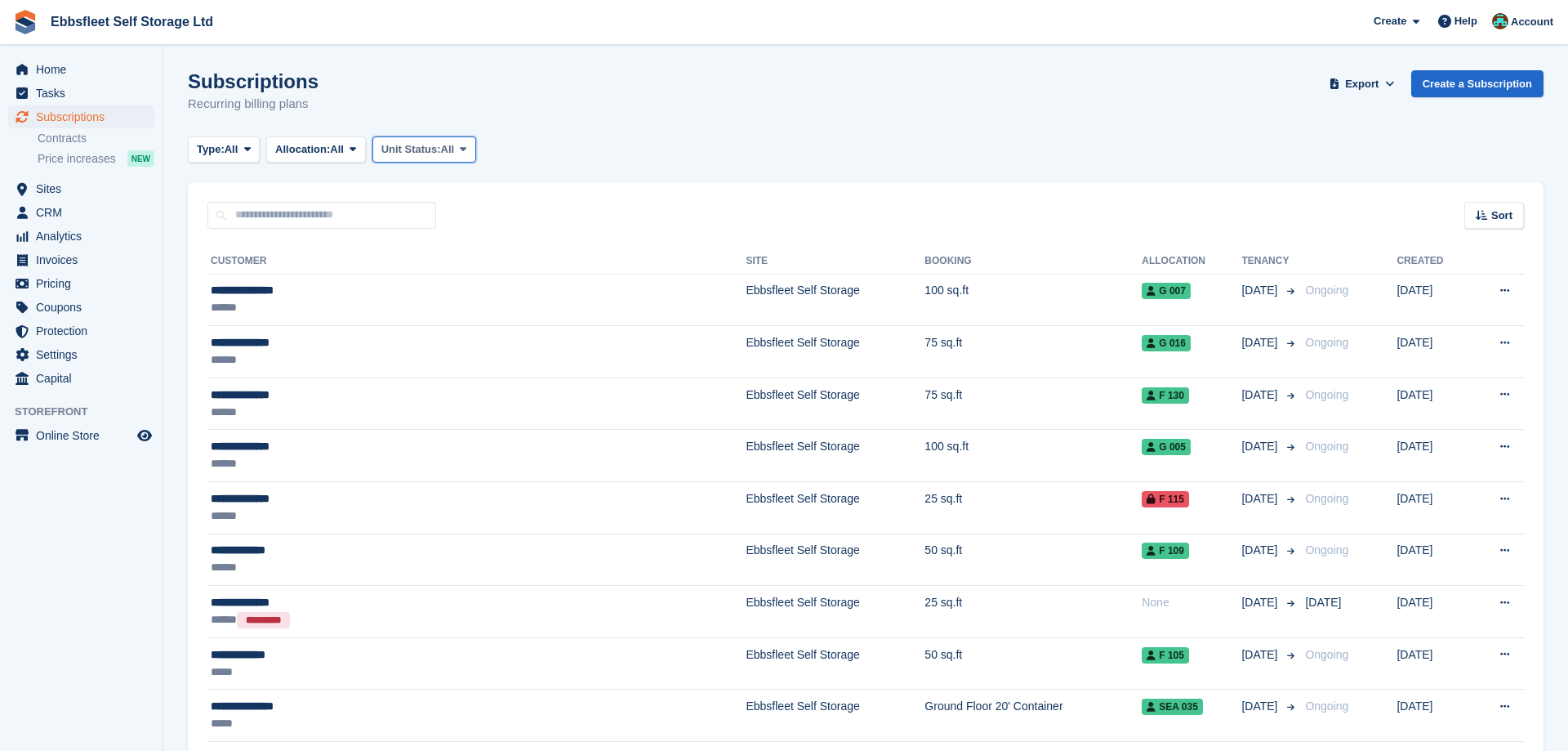
click at [466, 145] on icon at bounding box center [463, 149] width 7 height 10
click at [429, 247] on link "Overlocked" at bounding box center [451, 247] width 142 height 29
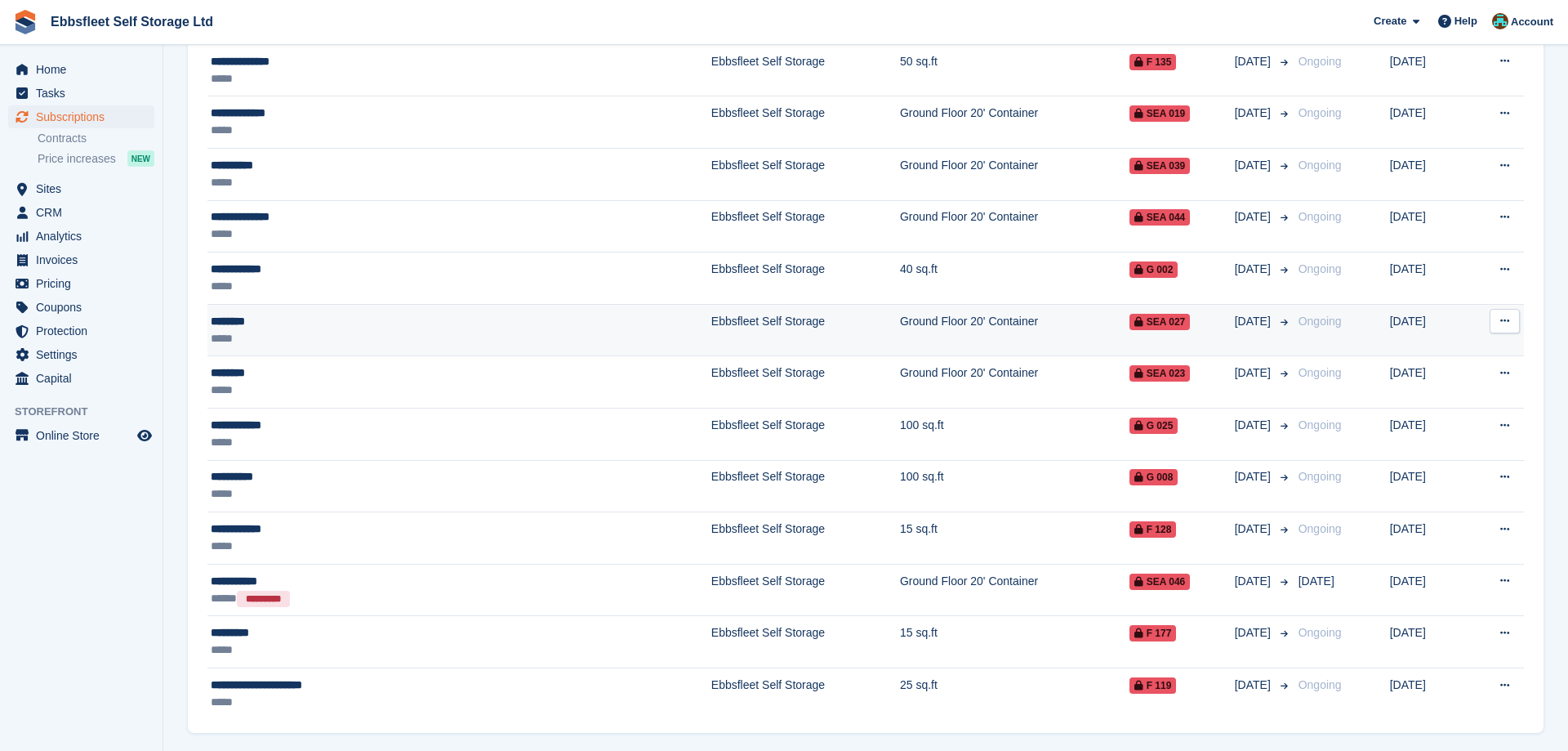
scroll to position [384, 0]
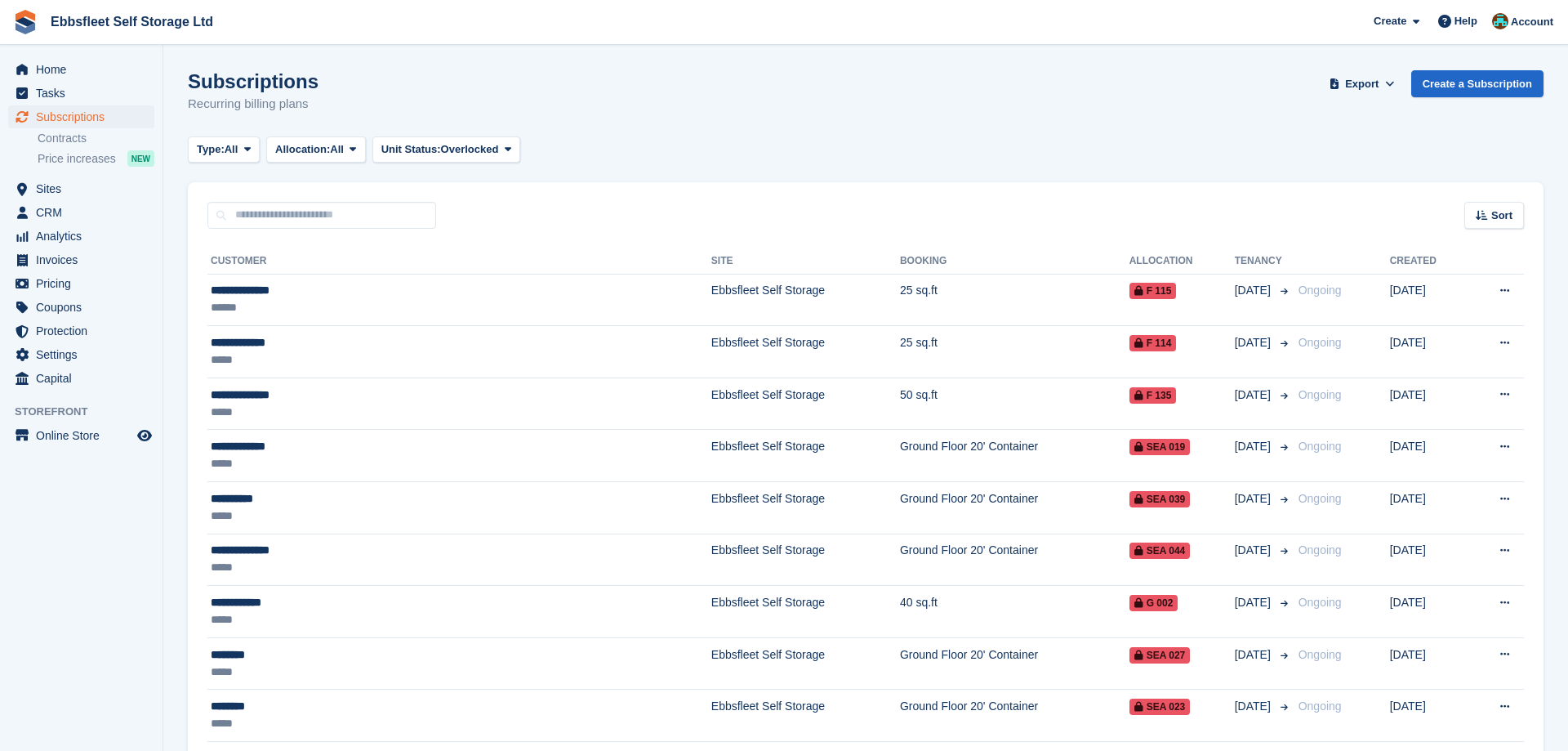
scroll to position [384, 0]
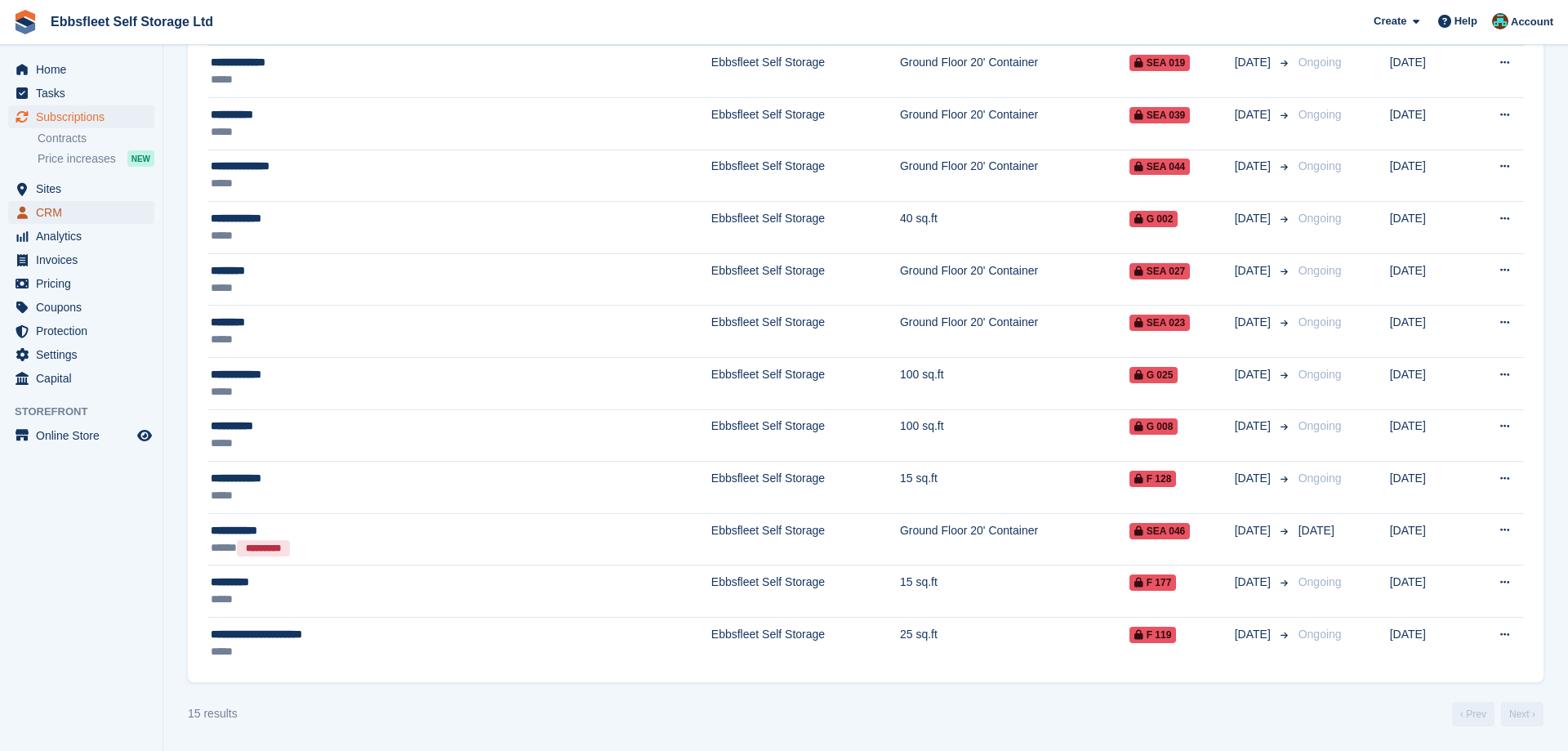
click at [57, 210] on span "CRM" at bounding box center [84, 212] width 98 height 23
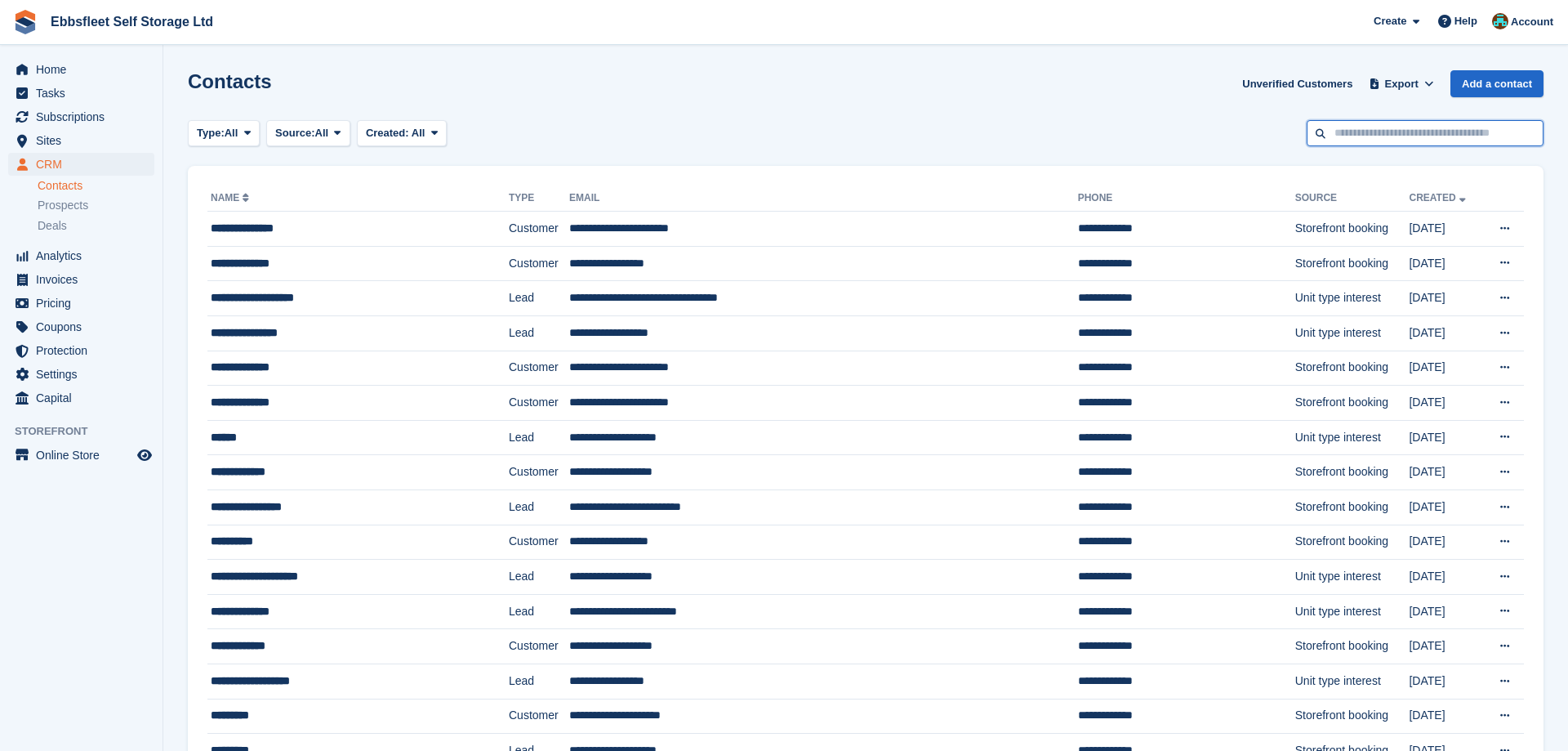
click at [1397, 121] on input "text" at bounding box center [1424, 133] width 236 height 27
type input "*****"
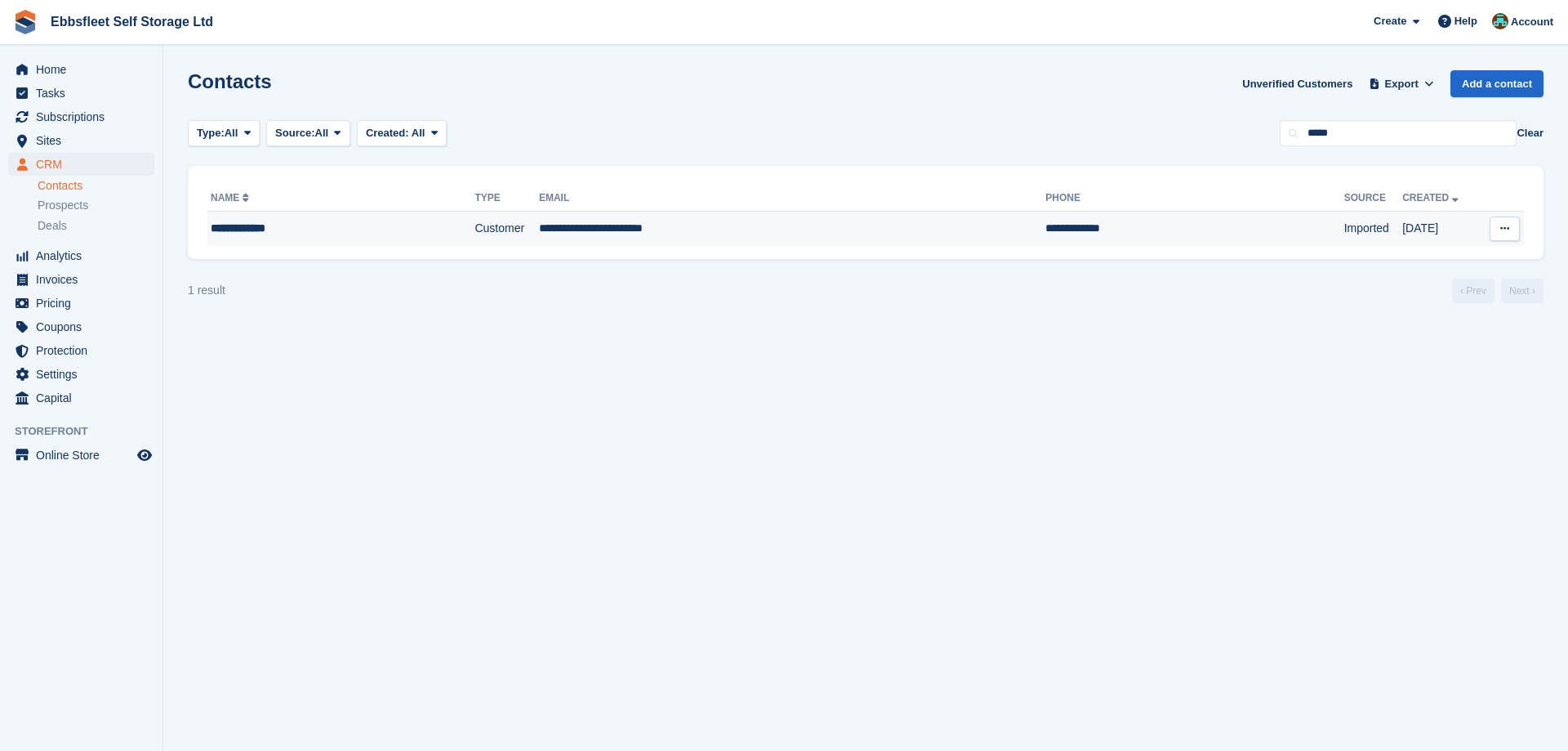
click at [221, 234] on div "**********" at bounding box center [312, 229] width 203 height 17
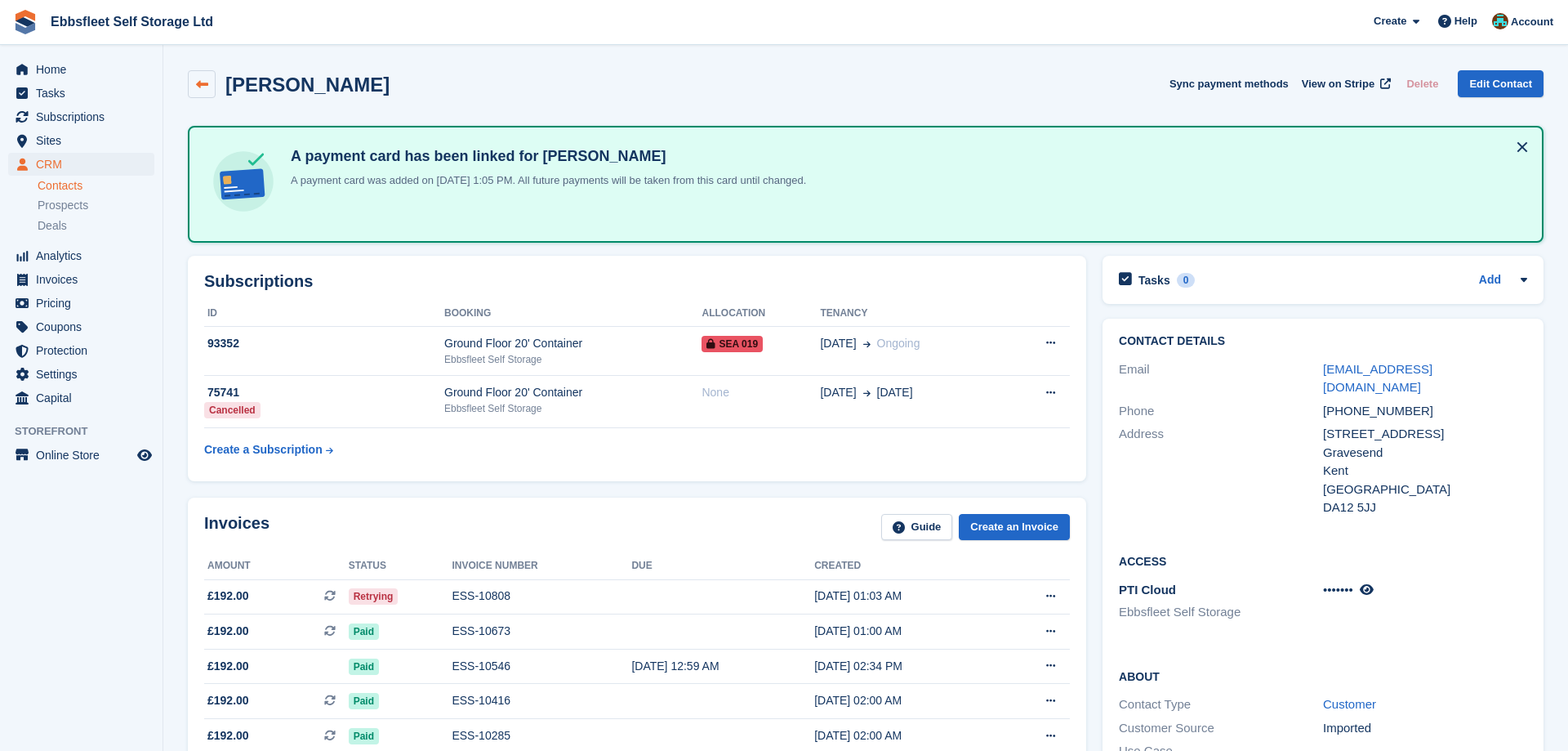
click at [192, 81] on link at bounding box center [202, 84] width 28 height 28
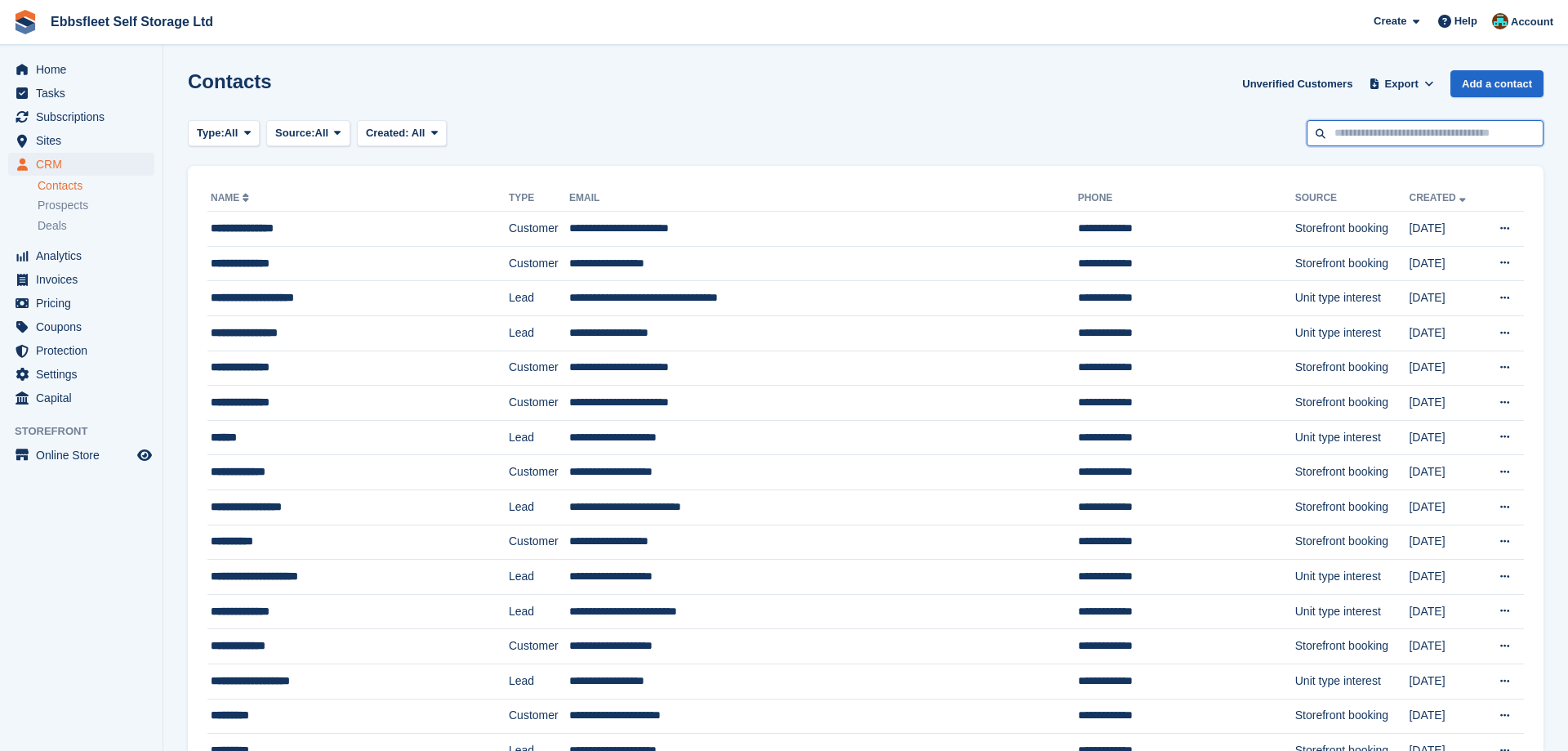
click at [1368, 128] on input "text" at bounding box center [1424, 133] width 236 height 27
type input "***"
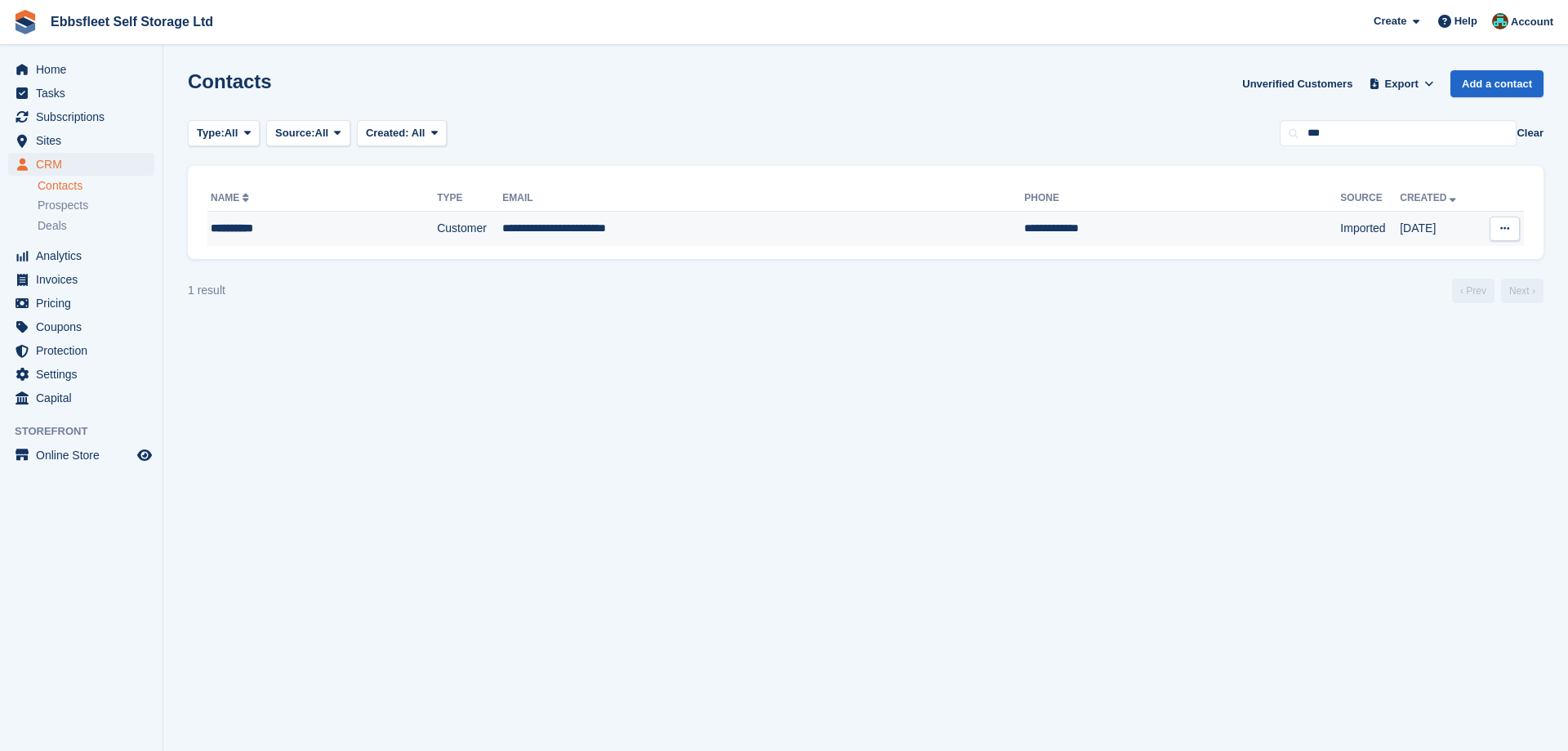
click at [242, 233] on div "**********" at bounding box center [295, 229] width 171 height 17
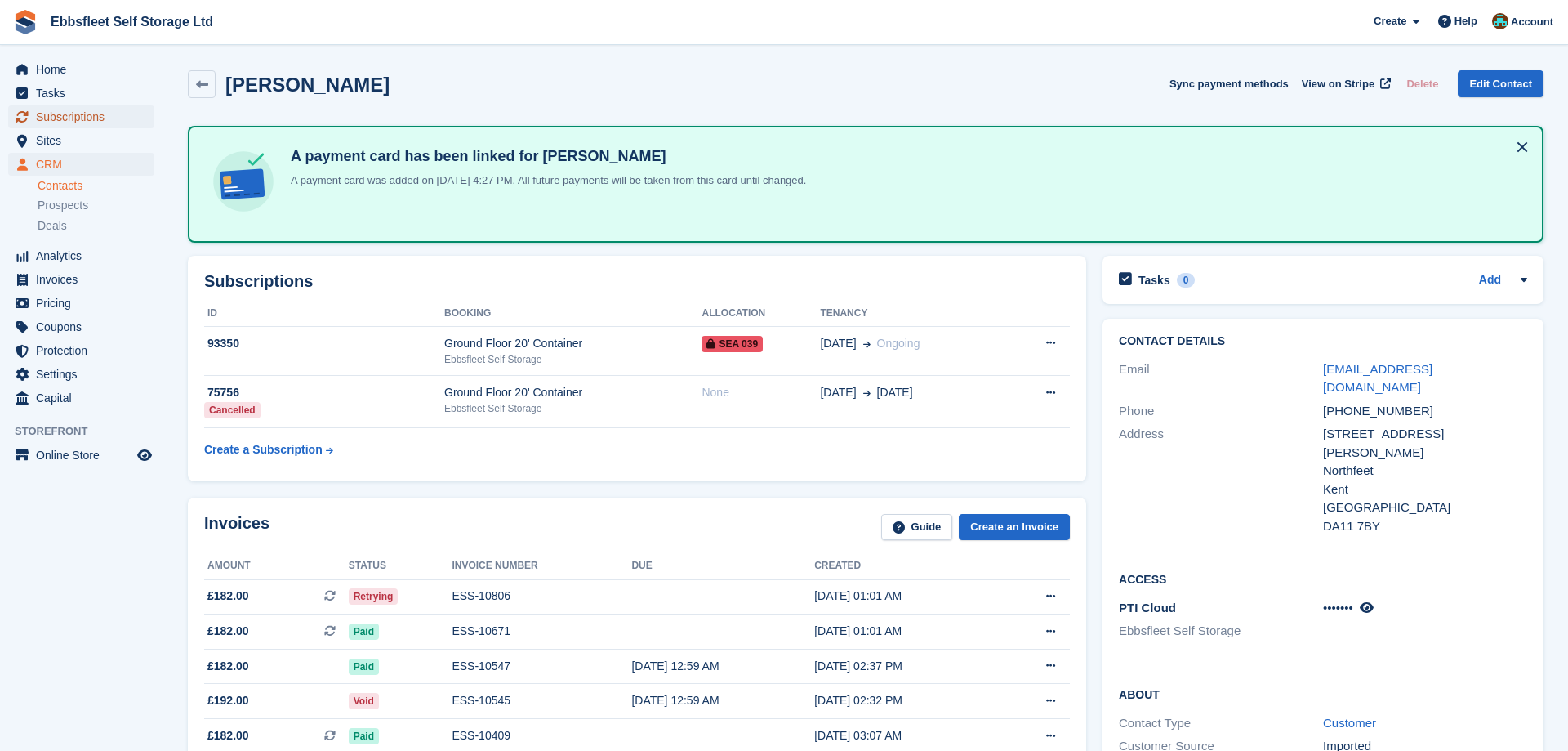
click at [100, 122] on span "Subscriptions" at bounding box center [84, 117] width 98 height 23
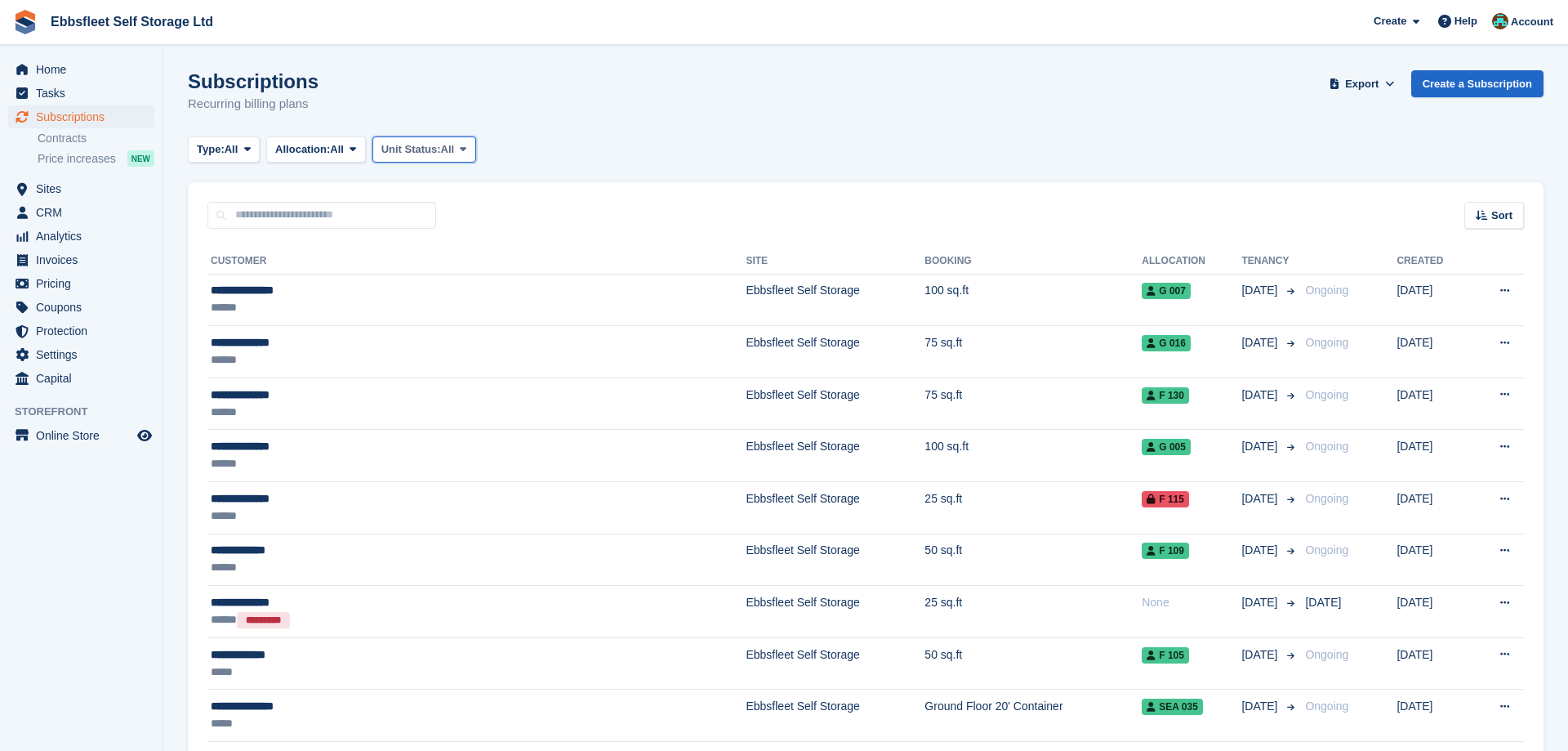
click at [466, 145] on icon at bounding box center [463, 149] width 7 height 10
click at [473, 251] on link "Overlocked" at bounding box center [451, 247] width 142 height 29
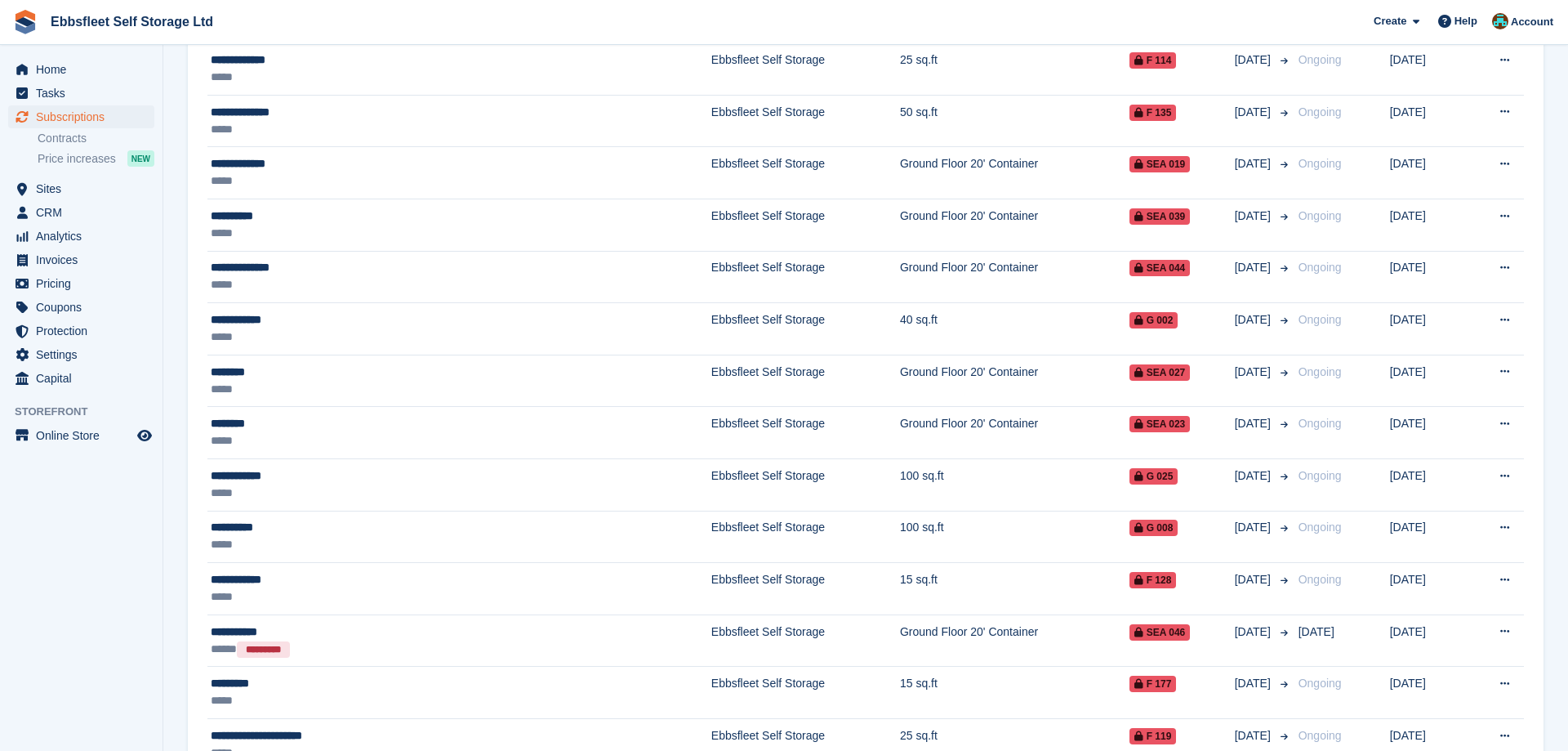
scroll to position [384, 0]
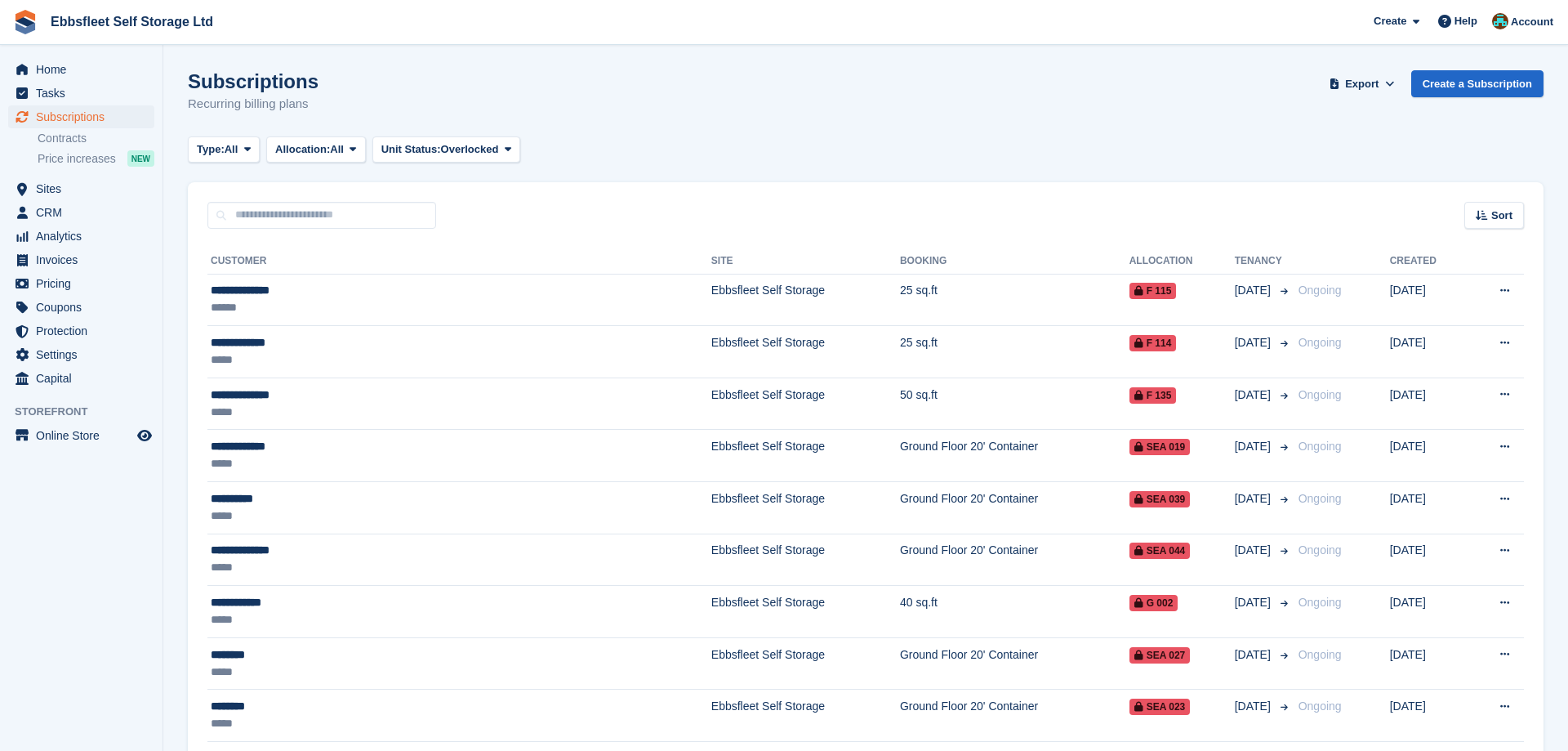
scroll to position [384, 0]
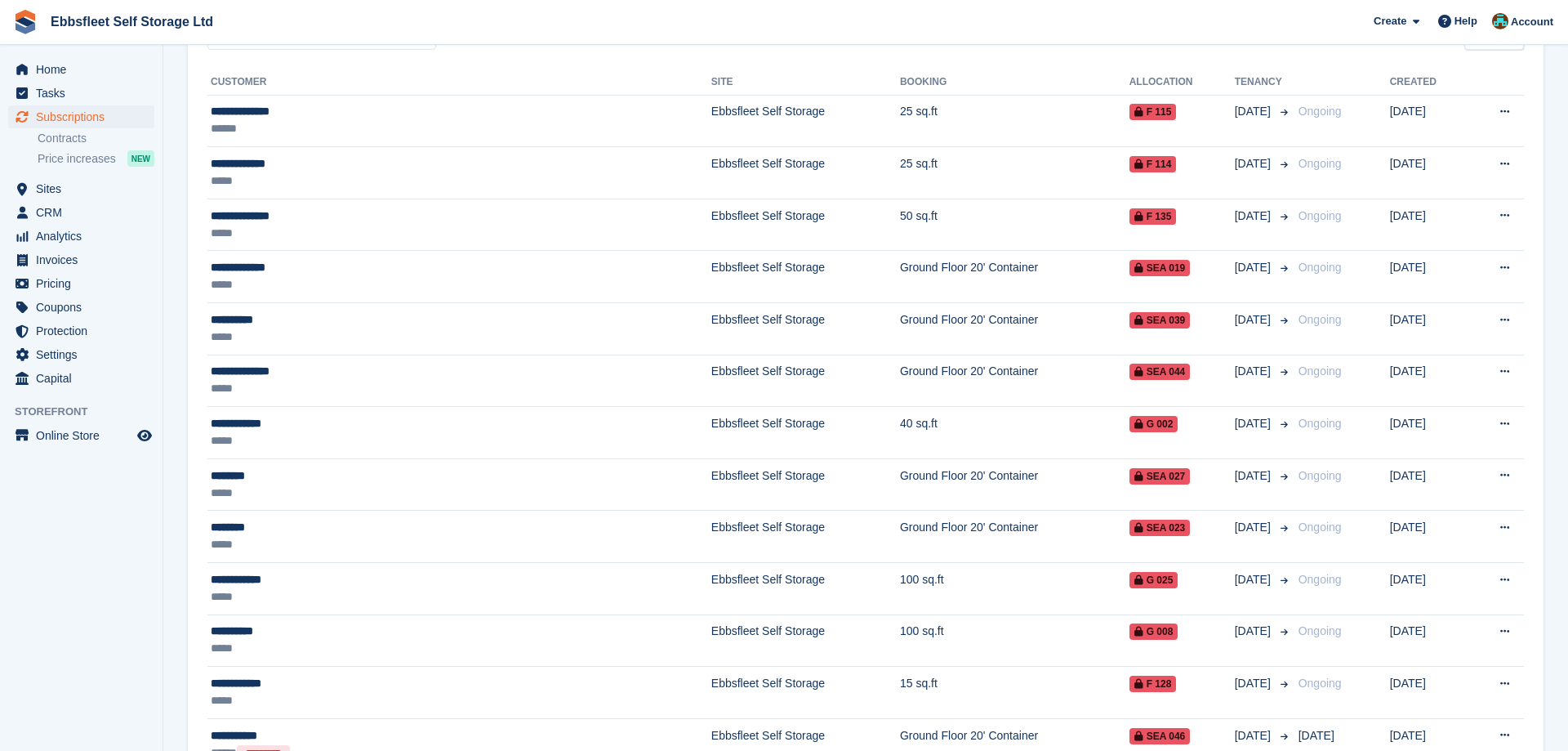
scroll to position [384, 0]
